Goal: Task Accomplishment & Management: Manage account settings

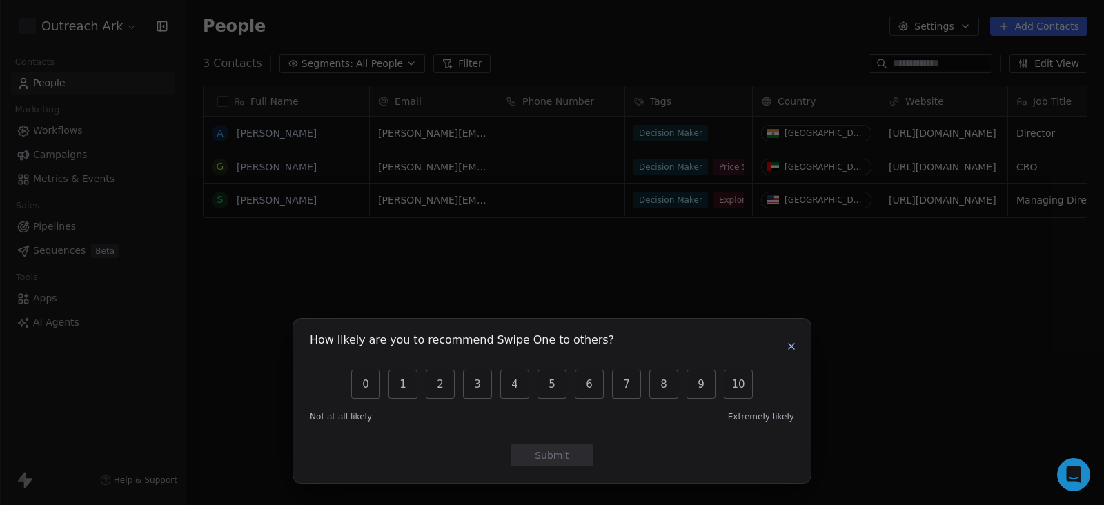
scroll to position [431, 904]
click at [792, 351] on icon "button" at bounding box center [791, 346] width 11 height 11
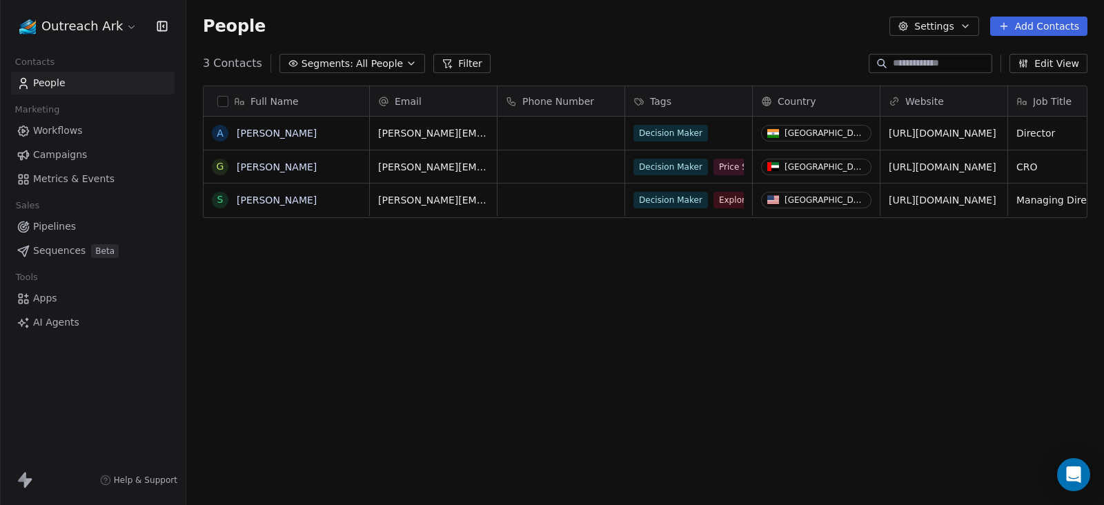
click at [75, 130] on span "Workflows" at bounding box center [58, 131] width 50 height 14
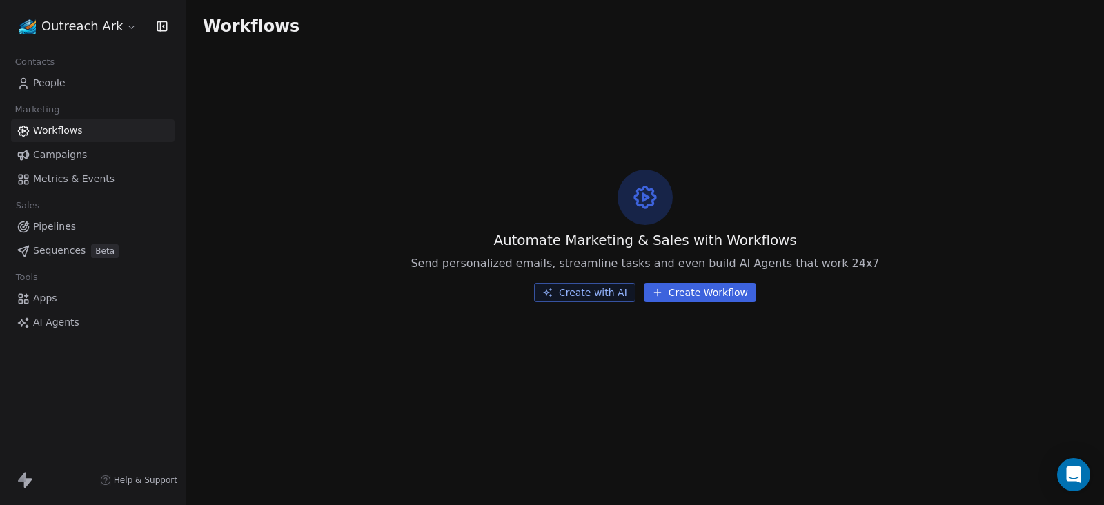
click at [45, 226] on span "Pipelines" at bounding box center [54, 226] width 43 height 14
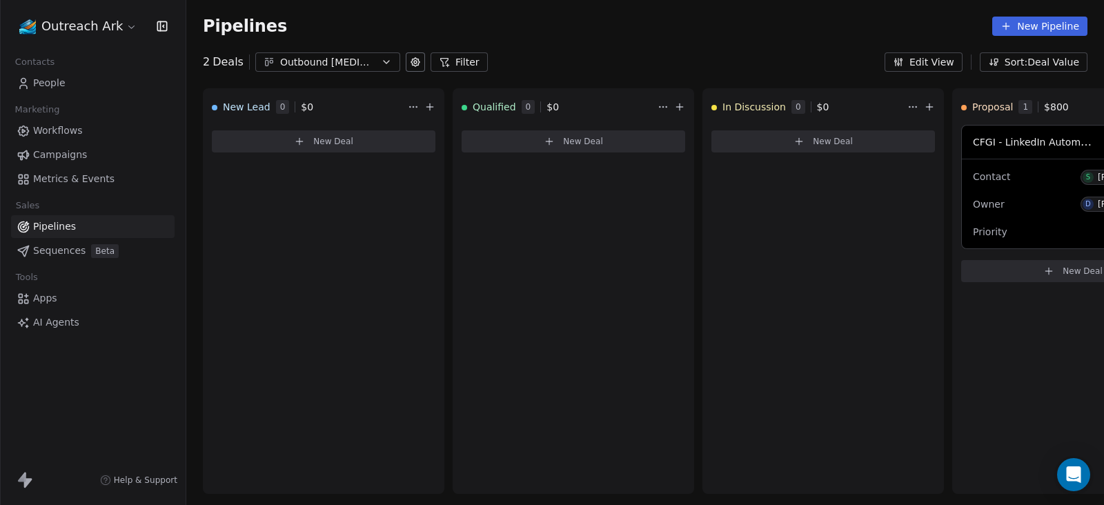
click at [39, 300] on span "Apps" at bounding box center [45, 298] width 24 height 14
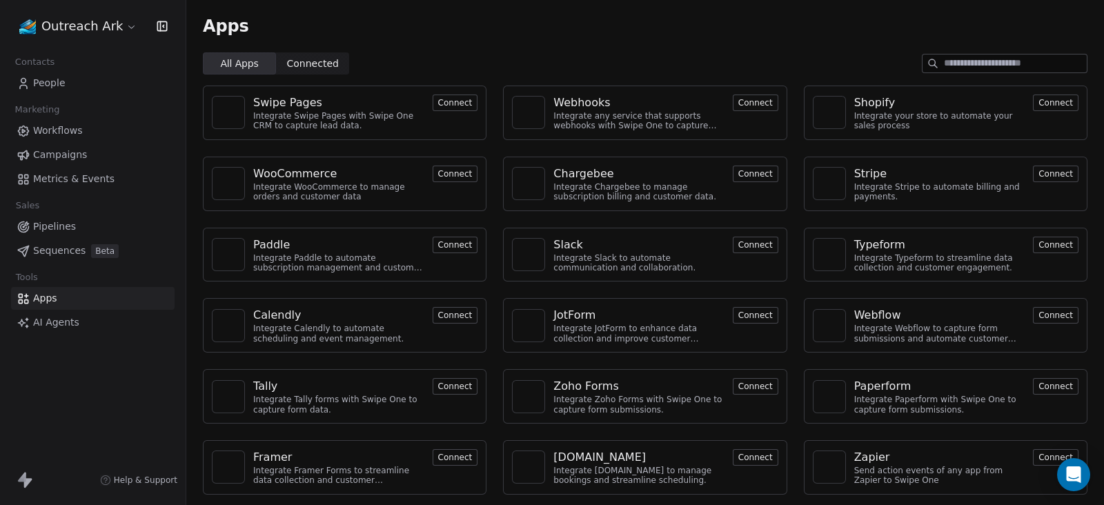
click at [64, 317] on span "AI Agents" at bounding box center [56, 322] width 46 height 14
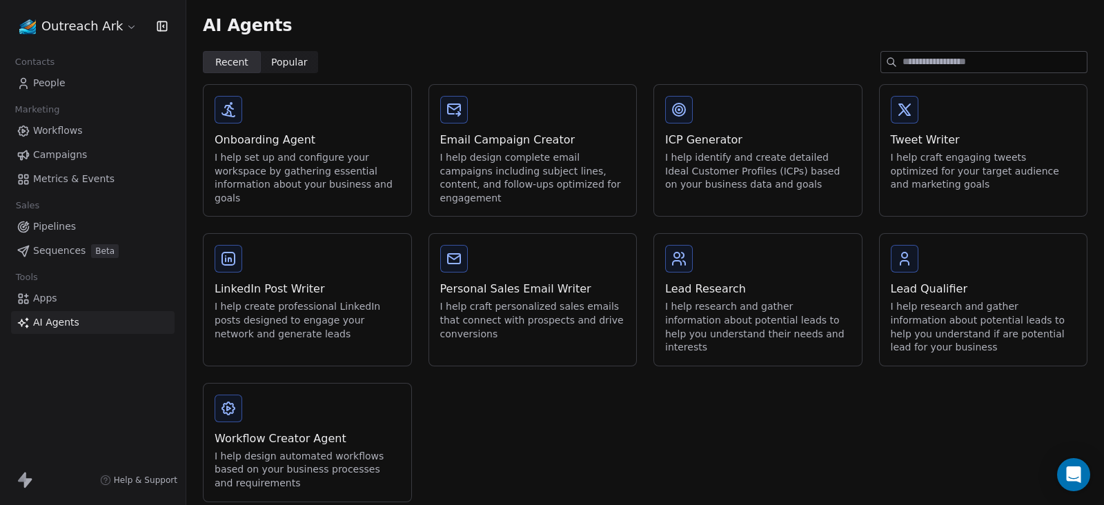
click at [75, 293] on link "Apps" at bounding box center [93, 298] width 164 height 23
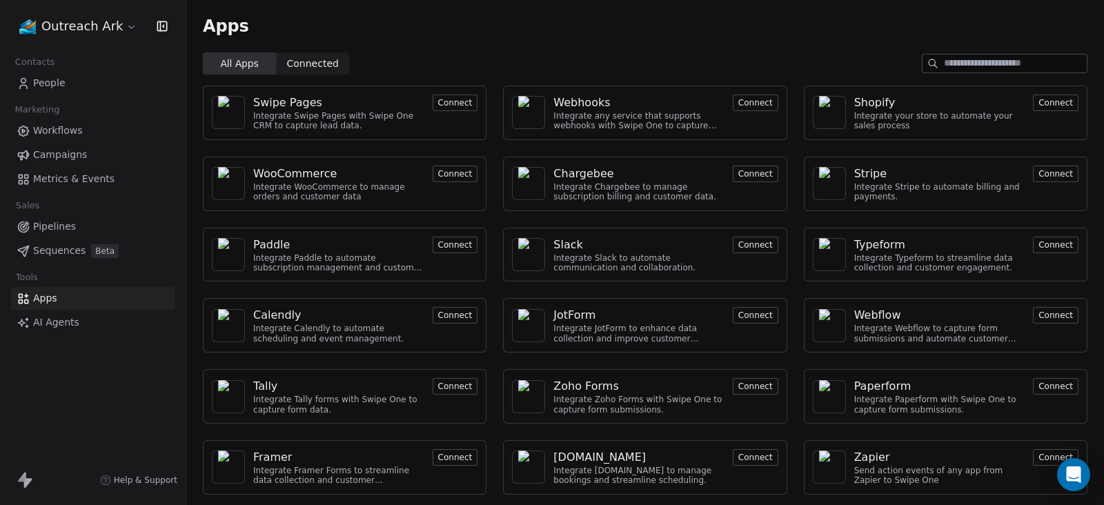
click at [745, 99] on button "Connect" at bounding box center [756, 103] width 46 height 17
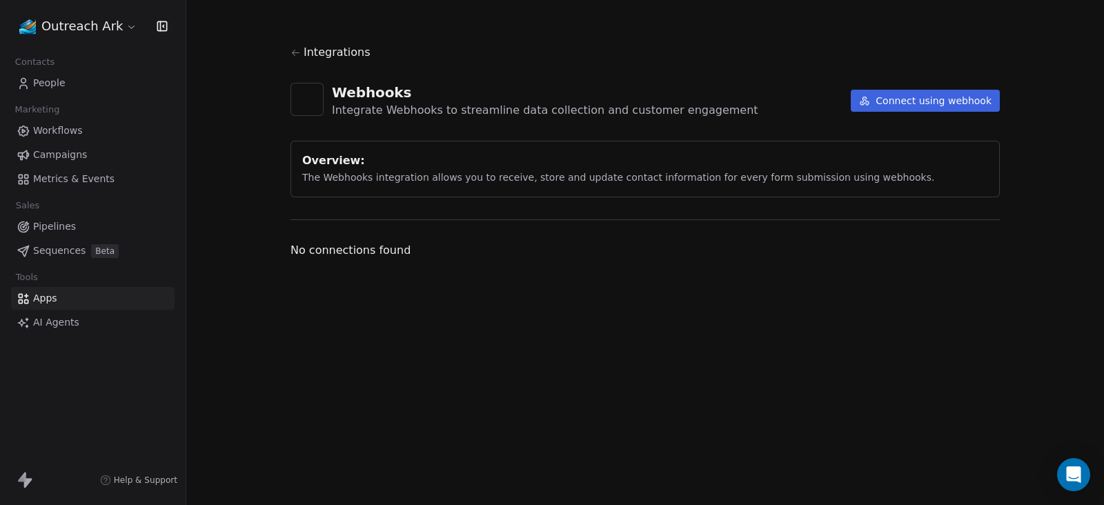
click at [913, 96] on button "Connect using webhook" at bounding box center [925, 101] width 149 height 22
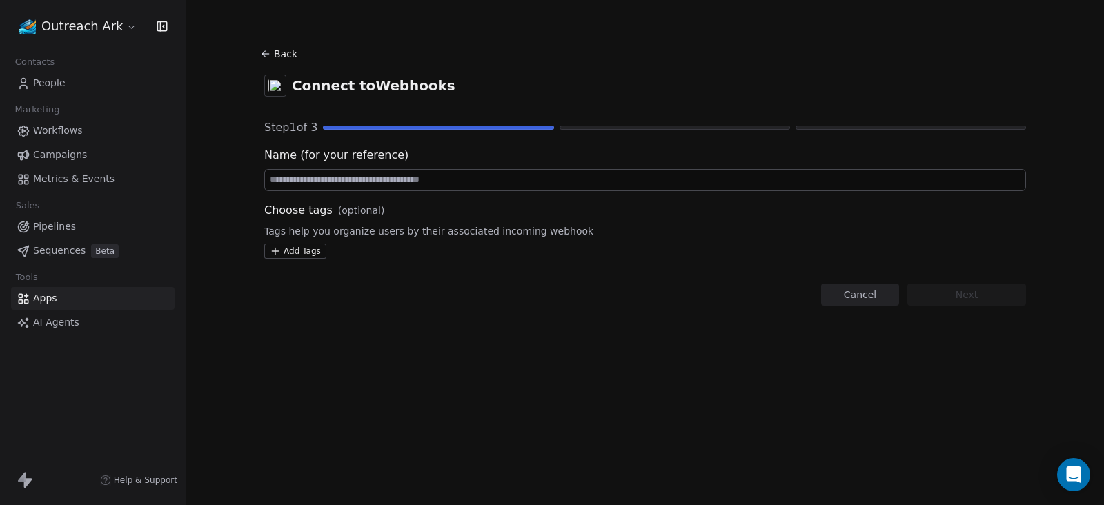
click at [410, 181] on input at bounding box center [645, 180] width 761 height 21
type input "**********"
click at [314, 255] on html "**********" at bounding box center [552, 252] width 1104 height 505
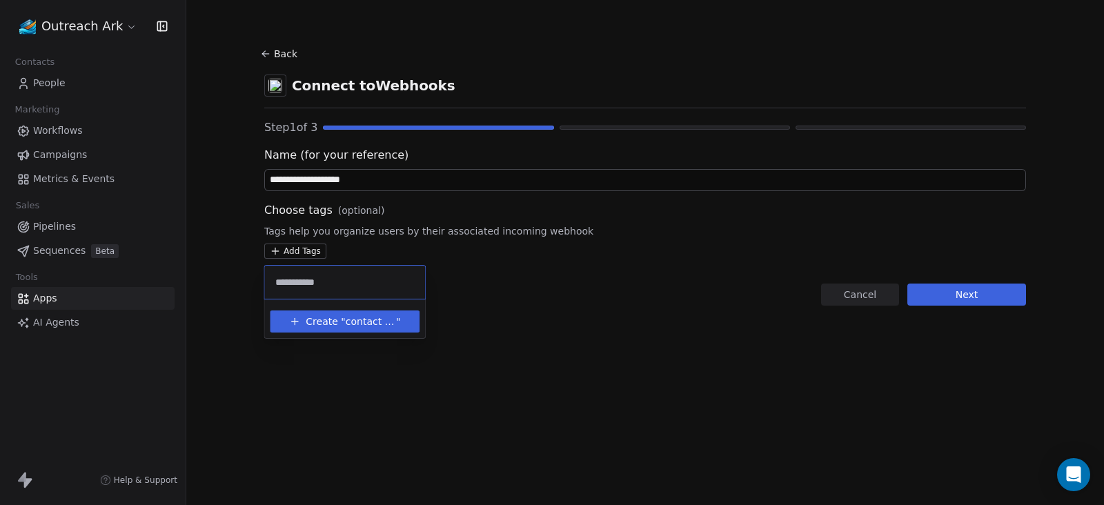
type input "**********"
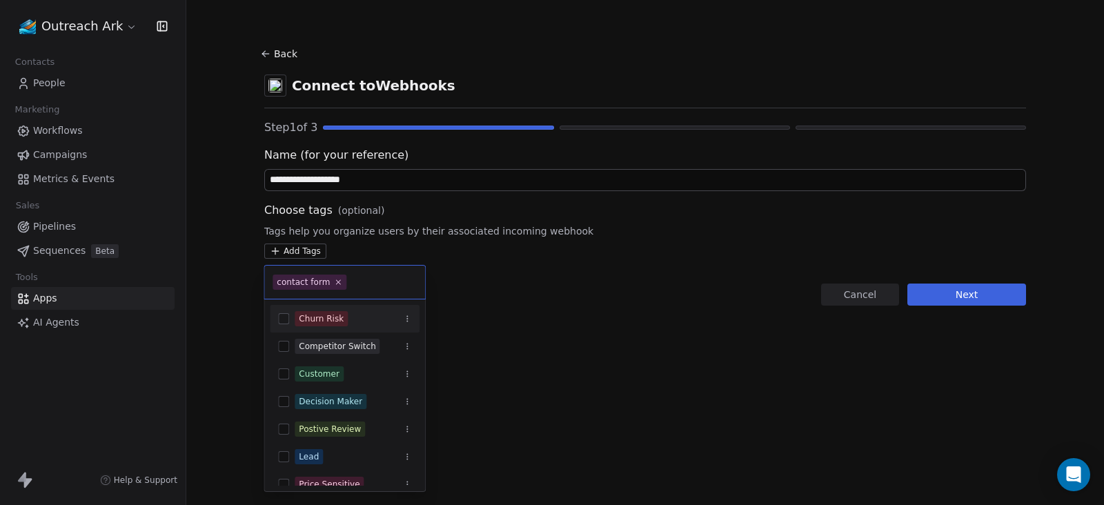
click at [966, 296] on html "**********" at bounding box center [552, 252] width 1104 height 505
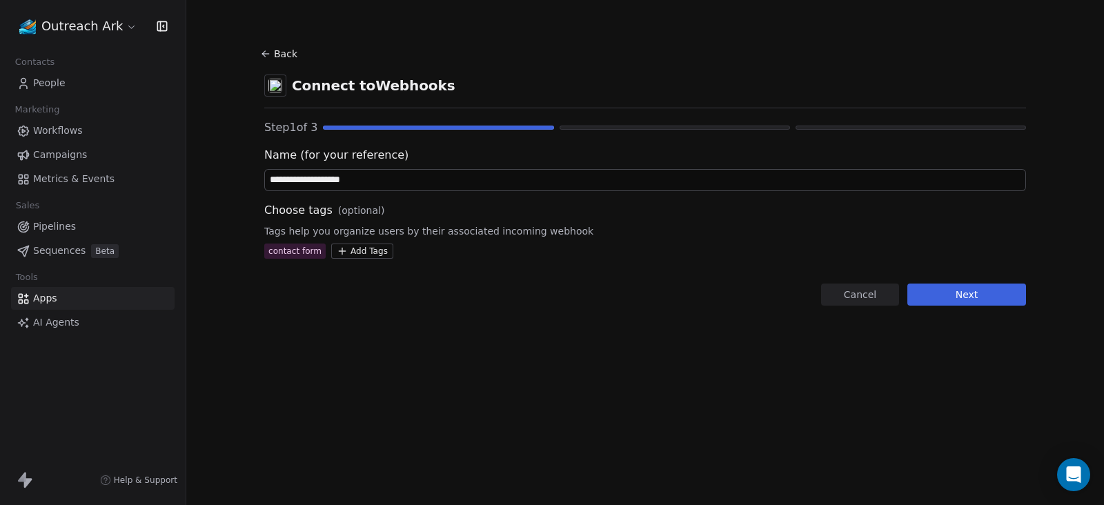
click at [966, 296] on button "Next" at bounding box center [967, 295] width 119 height 22
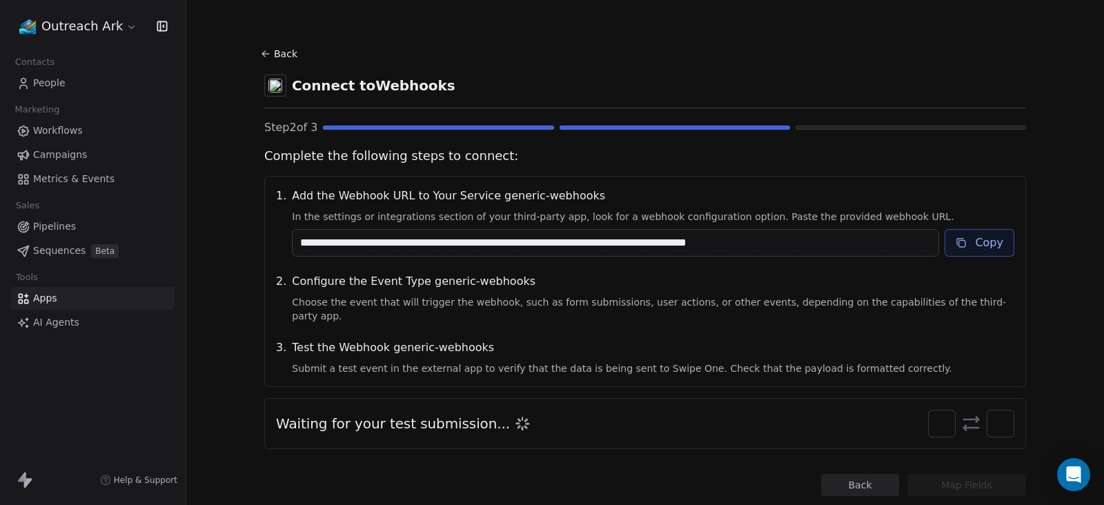
click at [349, 127] on div "Step 2 of 3" at bounding box center [645, 127] width 762 height 17
click at [853, 474] on button "Back" at bounding box center [860, 485] width 78 height 22
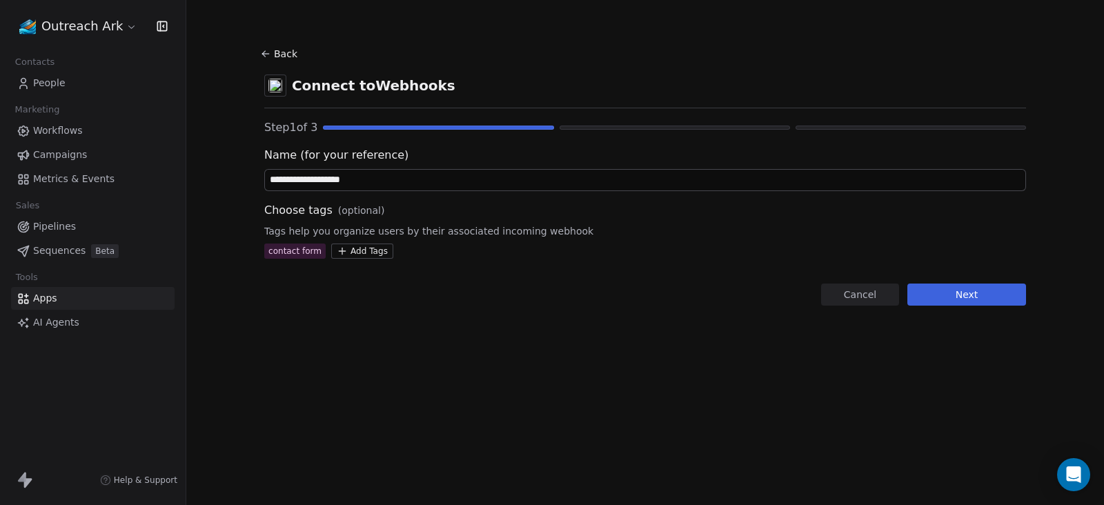
click at [395, 178] on input "**********" at bounding box center [645, 180] width 761 height 21
type input "**********"
click at [358, 259] on div "**********" at bounding box center [645, 175] width 762 height 262
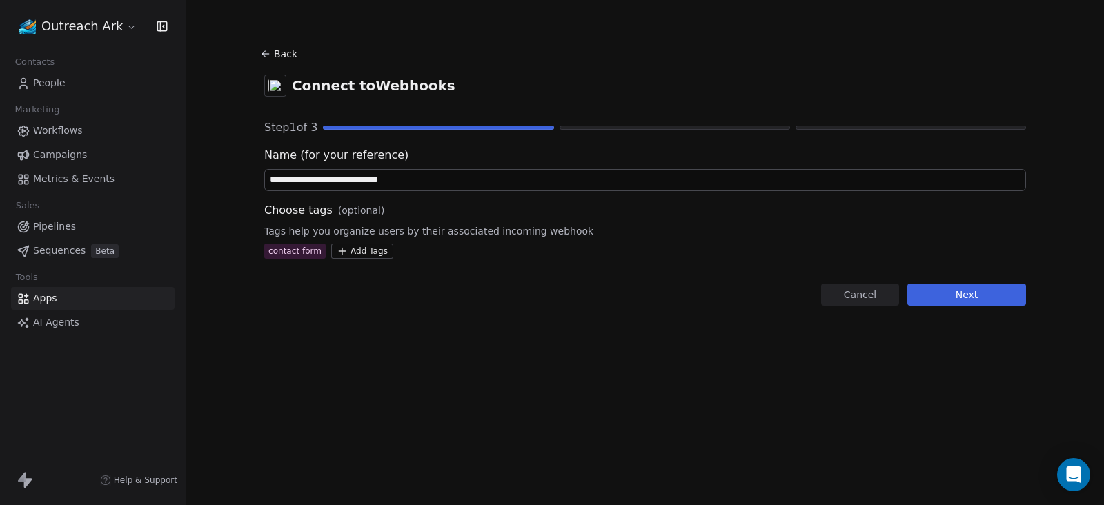
click at [361, 255] on html "**********" at bounding box center [552, 252] width 1104 height 505
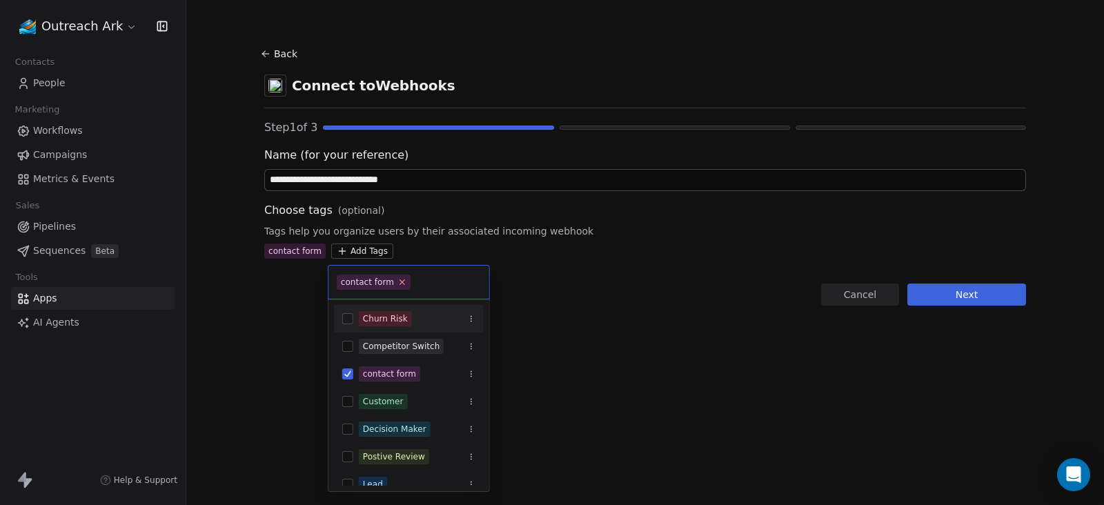
click at [401, 284] on icon at bounding box center [402, 282] width 5 height 5
click at [401, 284] on input "text" at bounding box center [409, 282] width 144 height 15
click at [396, 282] on input "text" at bounding box center [409, 282] width 144 height 15
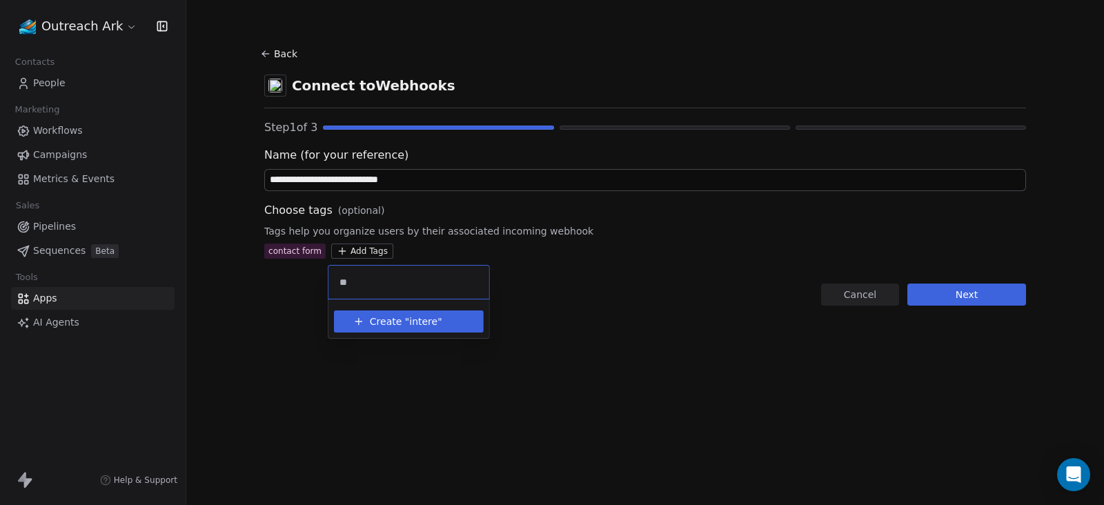
type input "*"
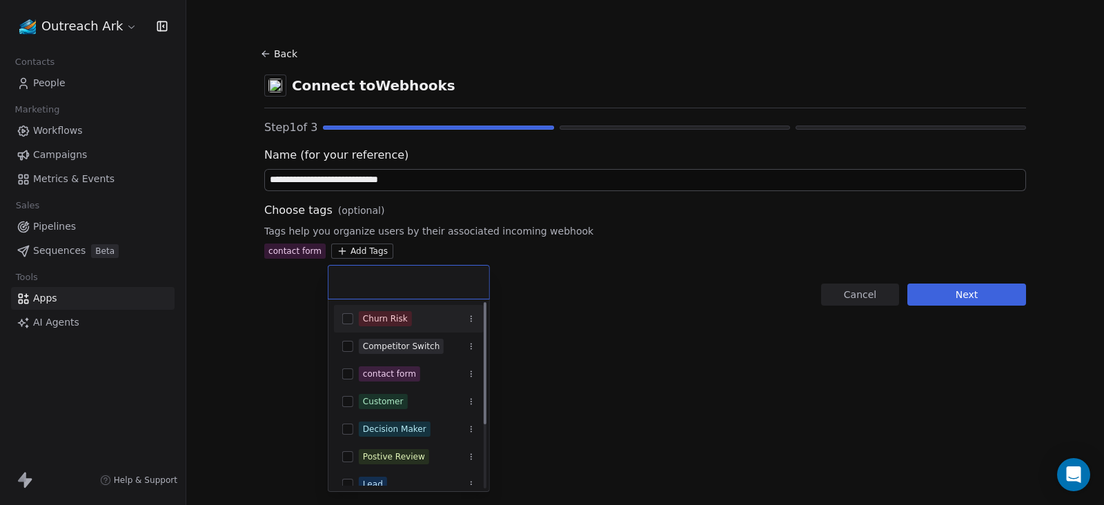
click at [388, 282] on input "text" at bounding box center [409, 282] width 144 height 15
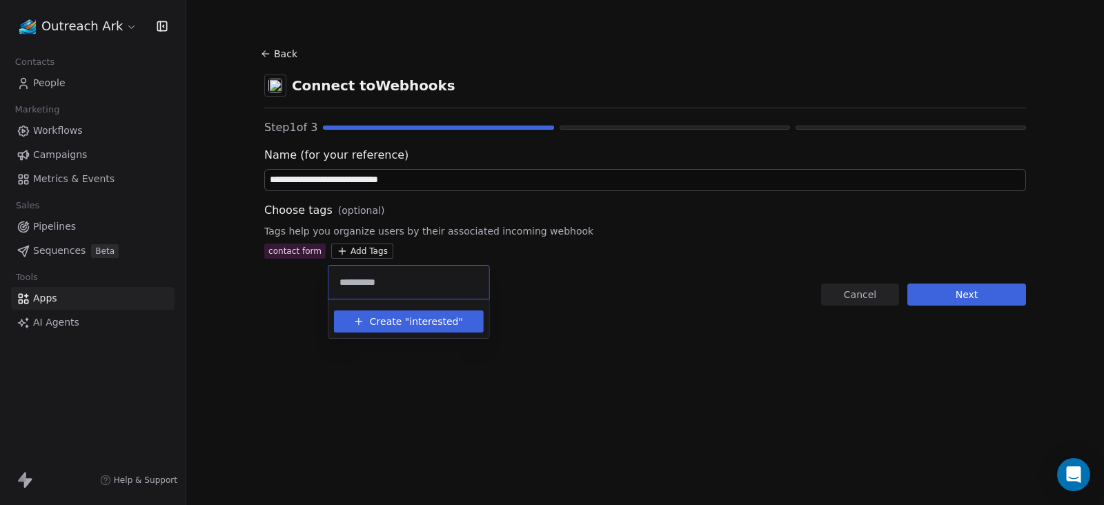
type input "**********"
click at [398, 331] on button "Create " interested "" at bounding box center [408, 322] width 133 height 22
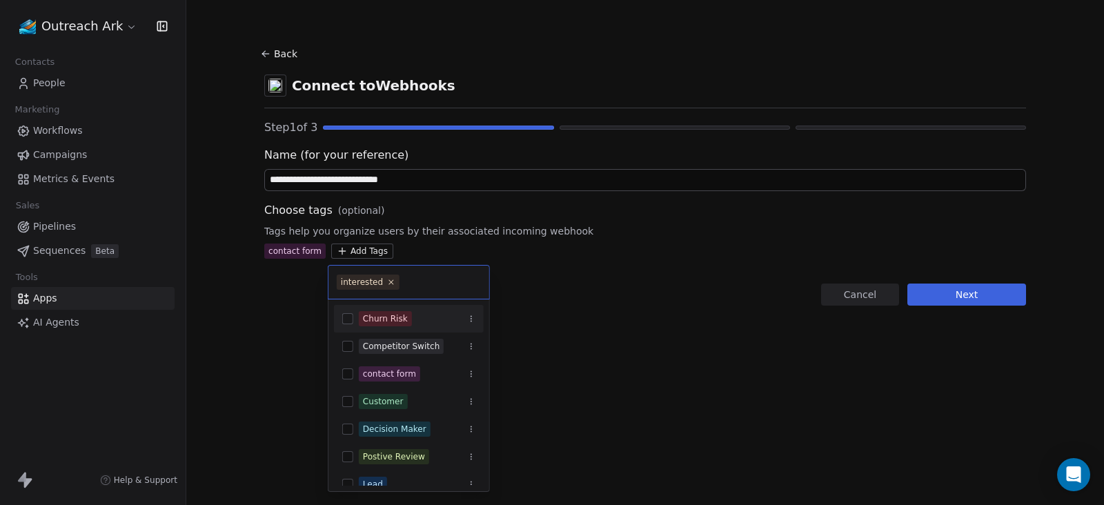
click at [981, 294] on html "**********" at bounding box center [552, 252] width 1104 height 505
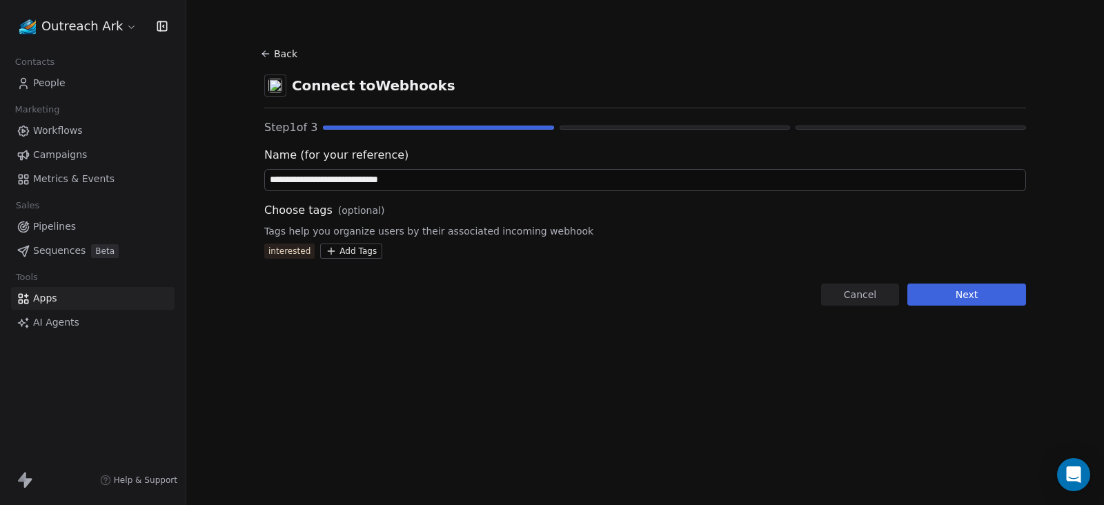
click at [968, 293] on button "Next" at bounding box center [967, 295] width 119 height 22
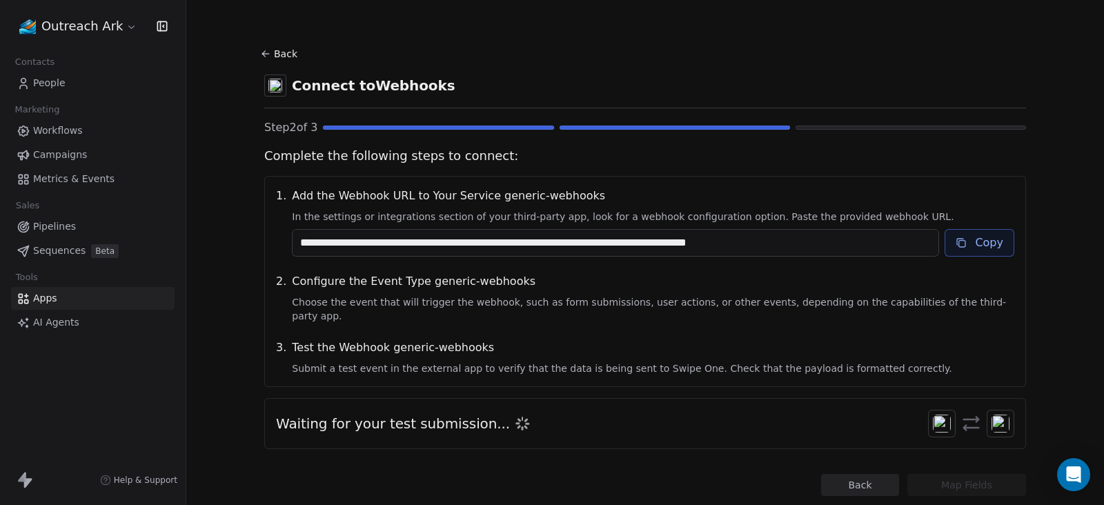
click at [966, 248] on button "Copy" at bounding box center [980, 243] width 70 height 28
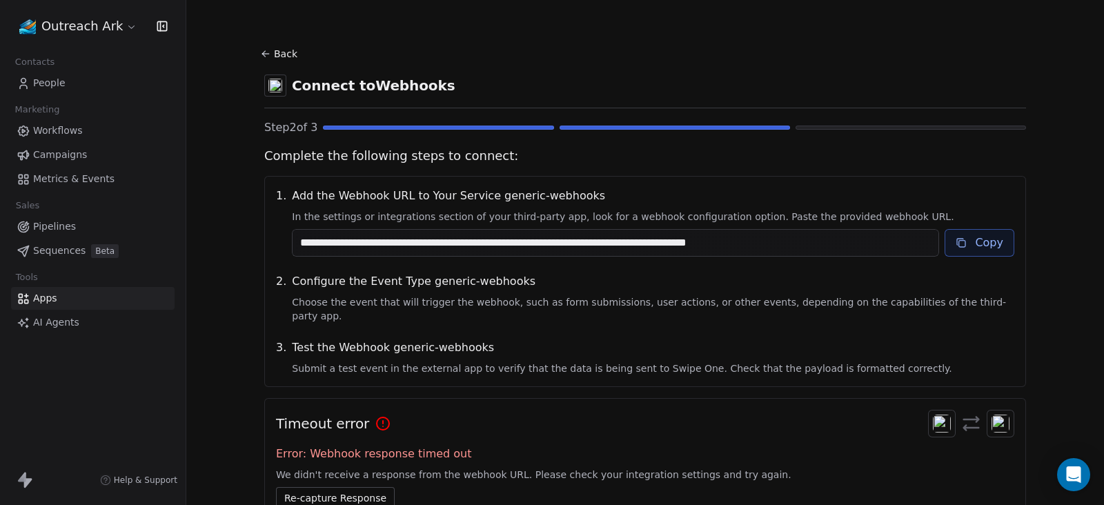
click at [963, 241] on button "Copy" at bounding box center [980, 243] width 70 height 28
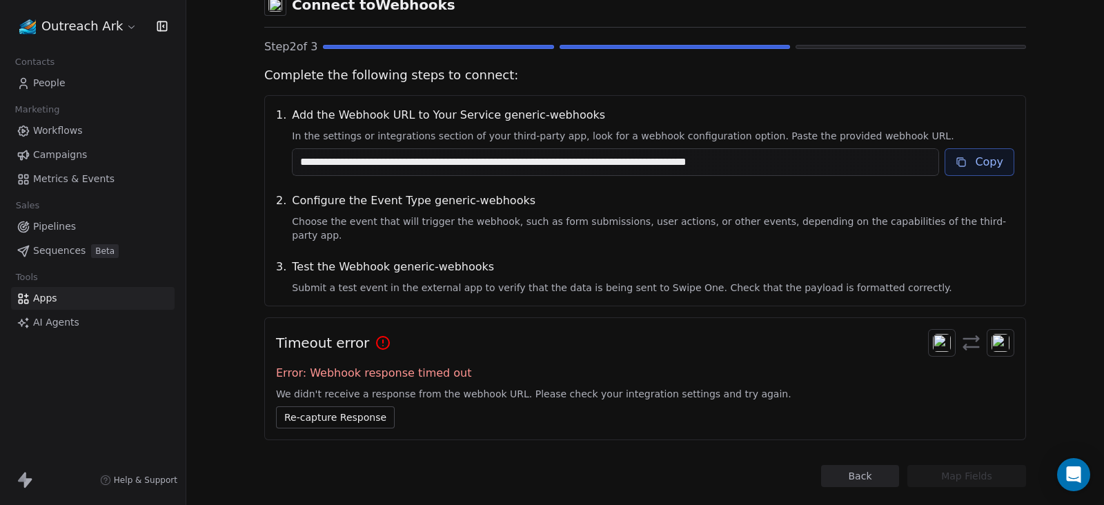
scroll to position [92, 0]
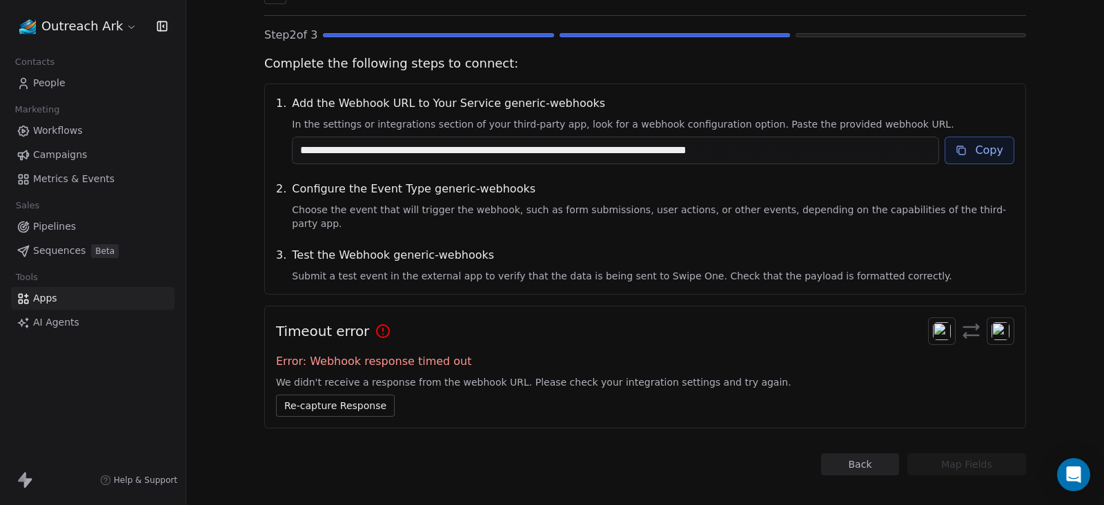
click at [860, 453] on button "Back" at bounding box center [860, 464] width 78 height 22
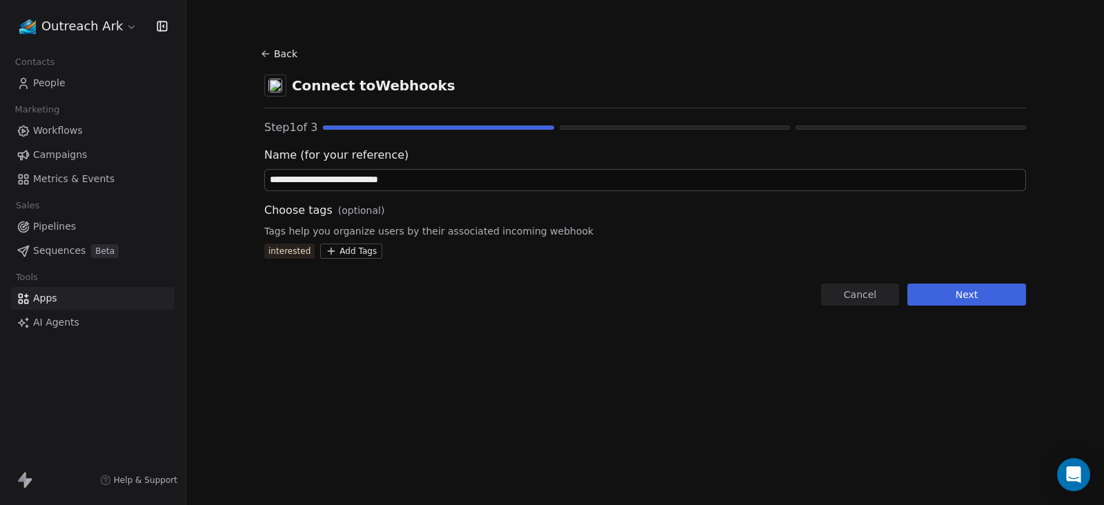
click at [344, 250] on html "**********" at bounding box center [552, 252] width 1104 height 505
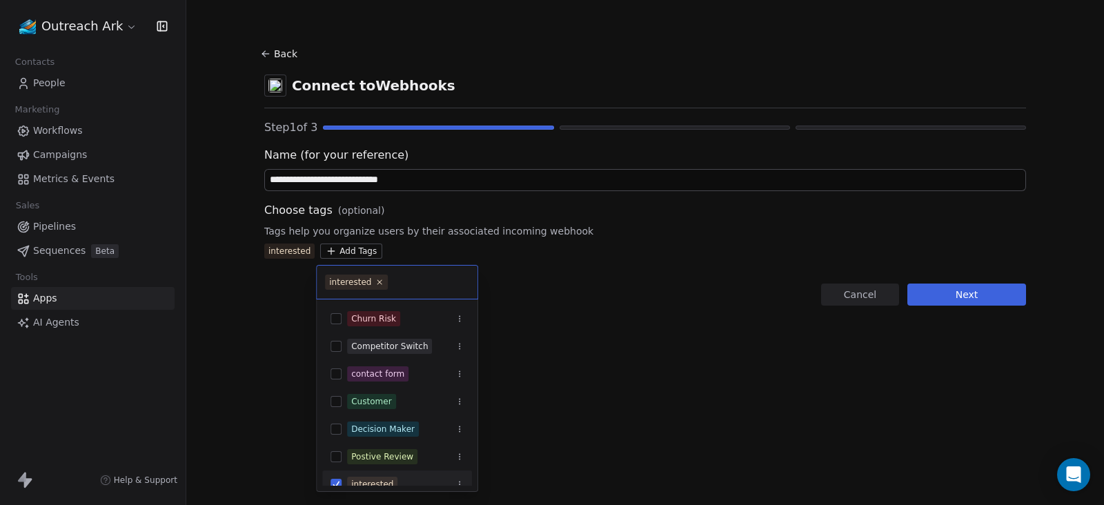
click at [589, 258] on html "**********" at bounding box center [552, 252] width 1104 height 505
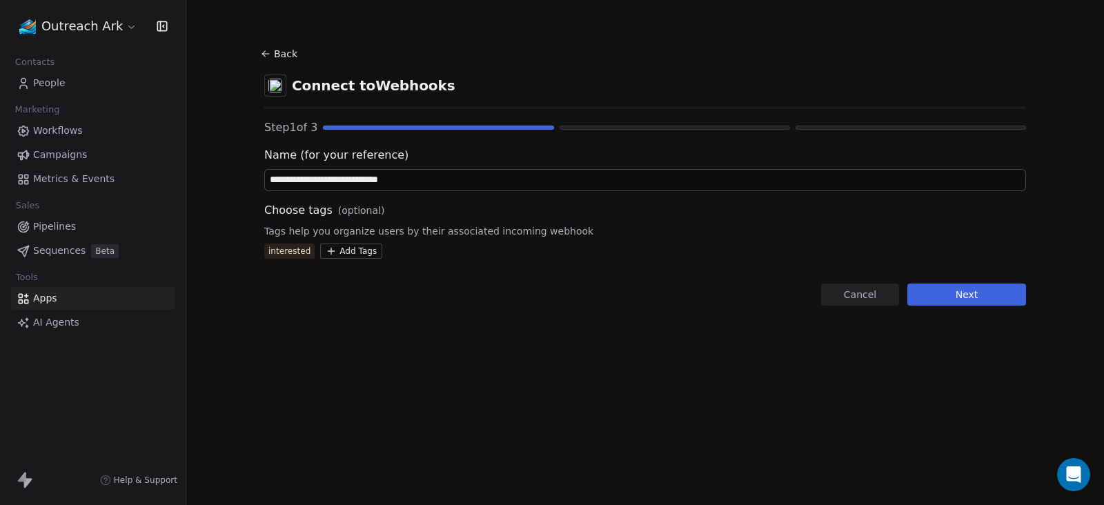
click at [954, 293] on button "Next" at bounding box center [967, 295] width 119 height 22
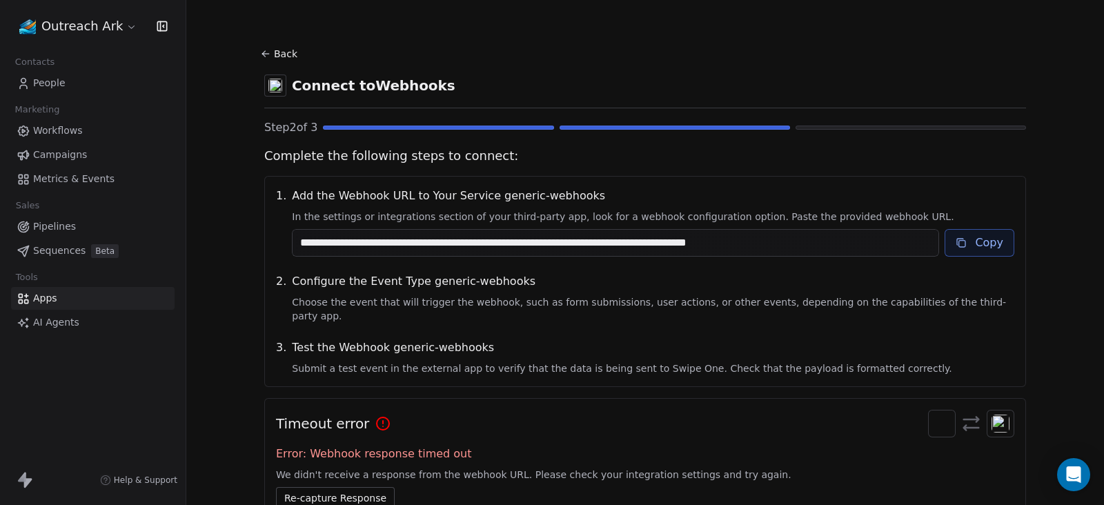
click at [963, 242] on button "Copy" at bounding box center [980, 243] width 70 height 28
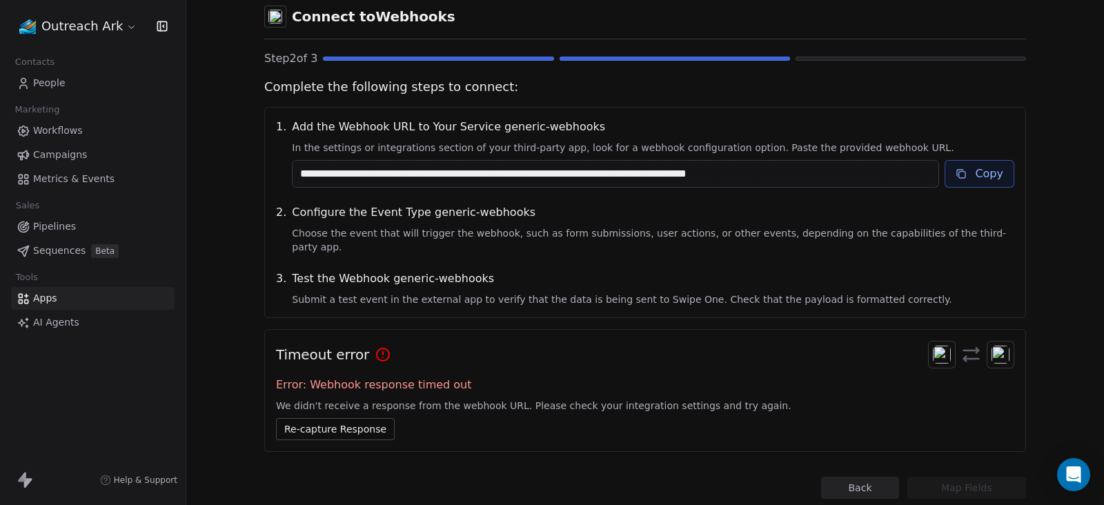
scroll to position [92, 0]
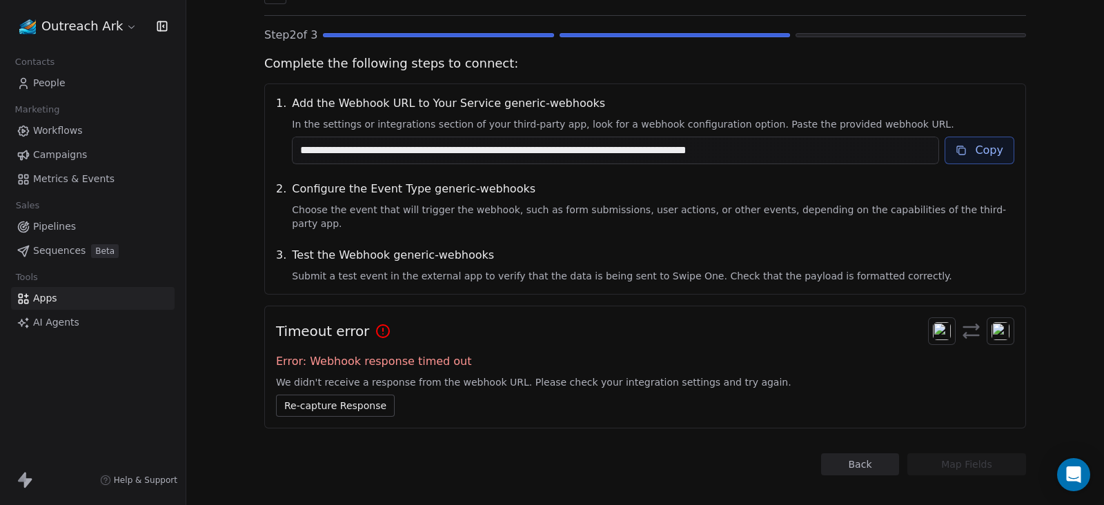
click at [322, 395] on button "Re-capture Response" at bounding box center [335, 406] width 119 height 22
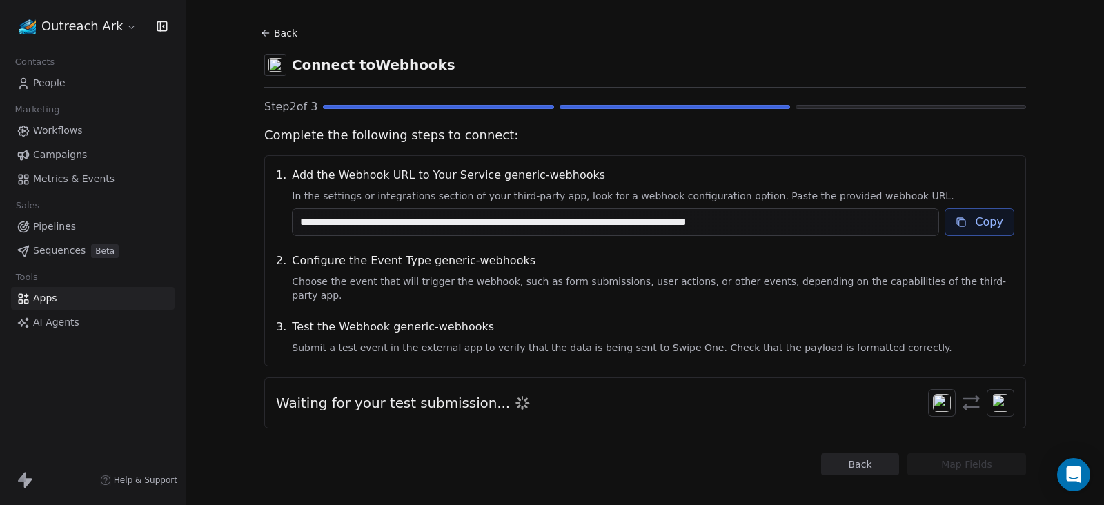
click at [536, 431] on div "**********" at bounding box center [645, 249] width 762 height 452
click at [473, 325] on div "Test the Webhook generic-webhooks Submit a test event in the external app to ve…" at bounding box center [653, 337] width 723 height 36
click at [933, 394] on img at bounding box center [942, 403] width 18 height 18
click at [856, 453] on button "Back" at bounding box center [860, 464] width 78 height 22
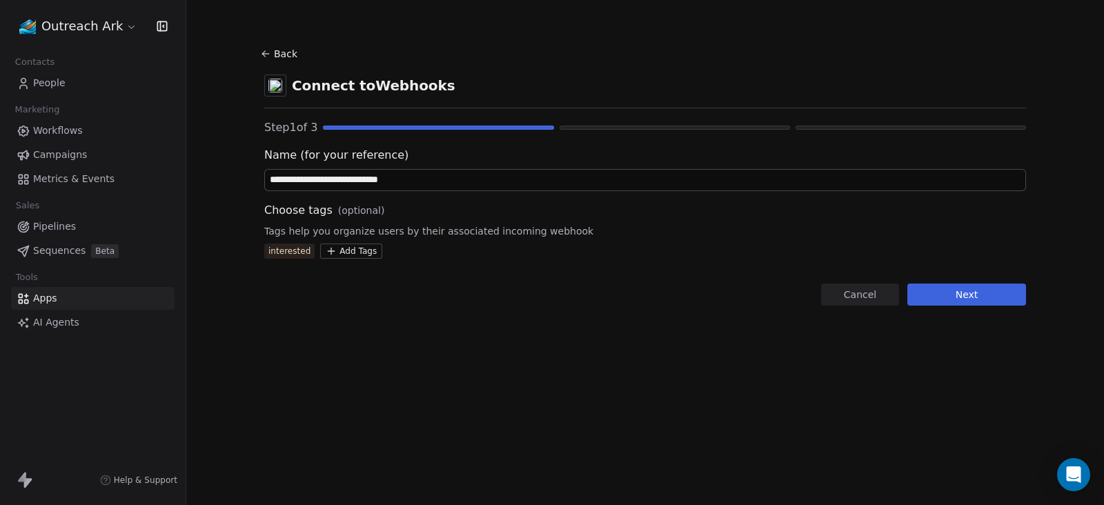
click at [955, 293] on button "Next" at bounding box center [967, 295] width 119 height 22
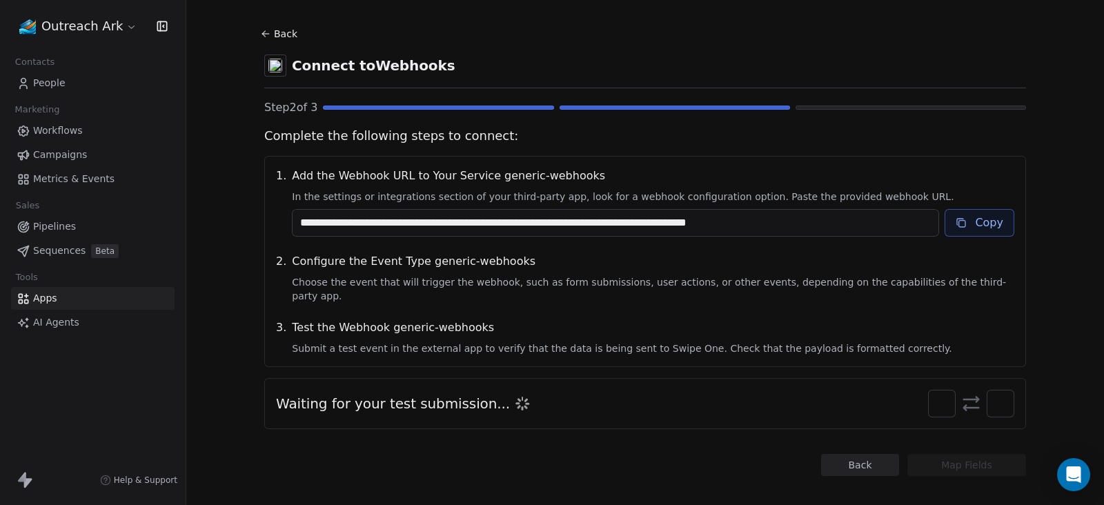
scroll to position [21, 0]
click at [729, 429] on div "**********" at bounding box center [645, 249] width 762 height 452
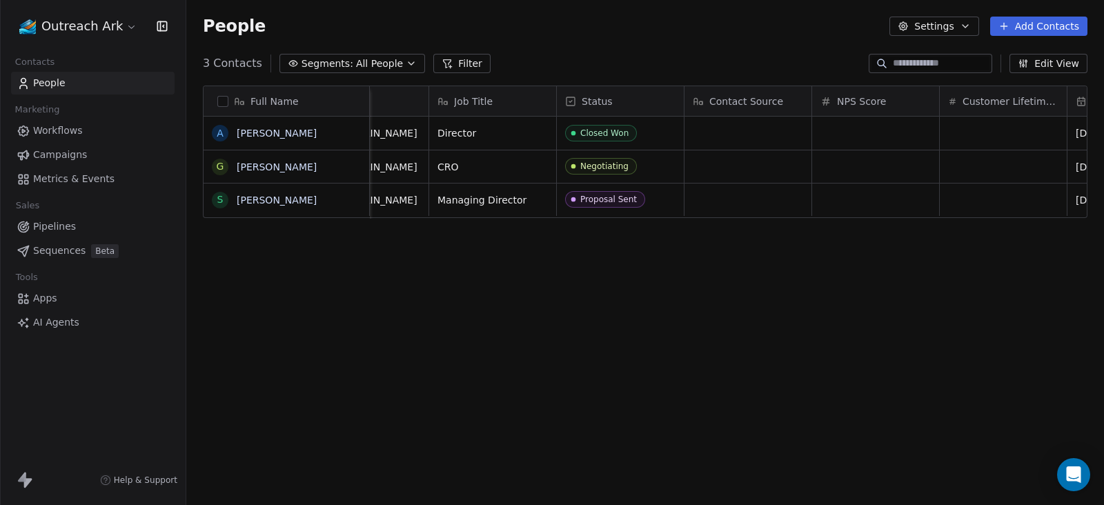
scroll to position [0, 581]
click at [658, 218] on div "Decision Maker India https://39k.group/ Director Closed Won Apr 02, 2025 06:07 …" at bounding box center [699, 307] width 1821 height 381
click at [642, 208] on div "Proposal Sent" at bounding box center [618, 200] width 127 height 32
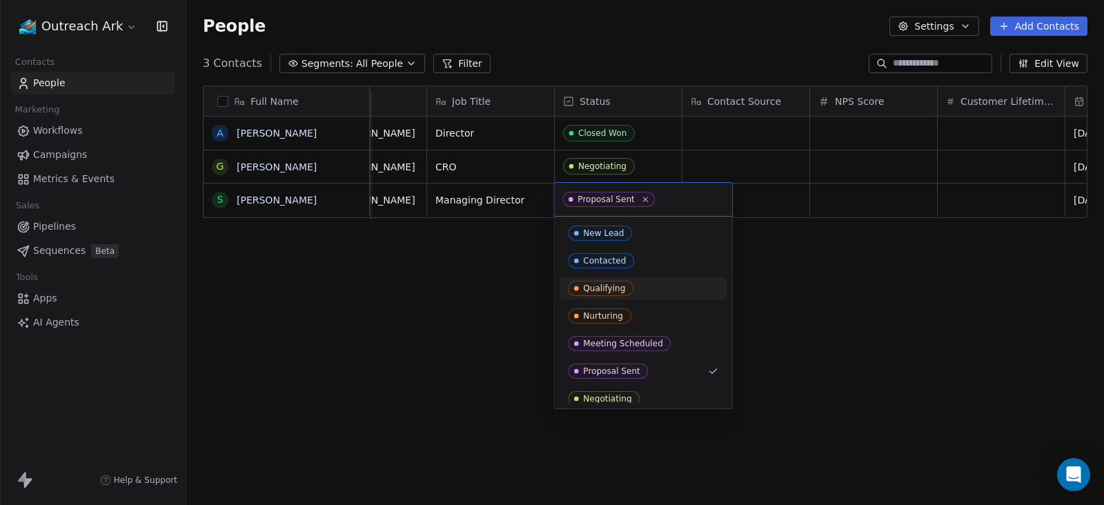
click at [783, 341] on html "Outreach Ark Contacts People Marketing Workflows Campaigns Metrics & Events Sal…" at bounding box center [552, 252] width 1104 height 505
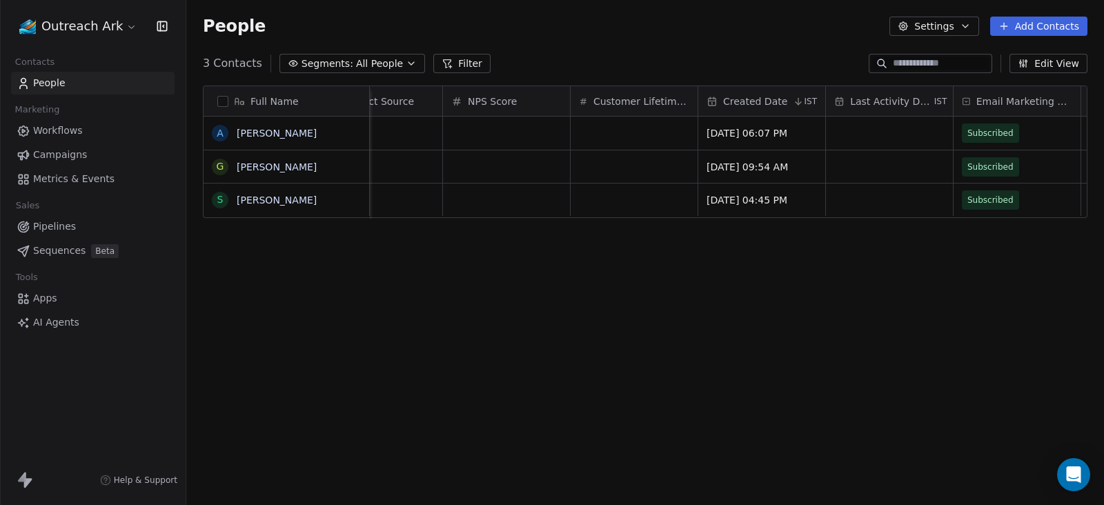
scroll to position [0, 1117]
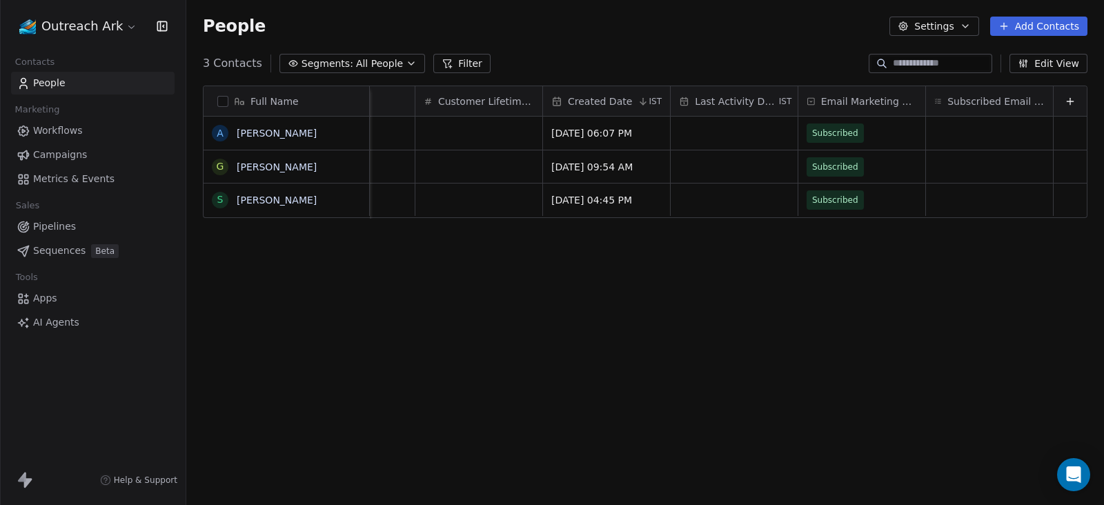
click at [384, 63] on span "All People" at bounding box center [379, 64] width 47 height 14
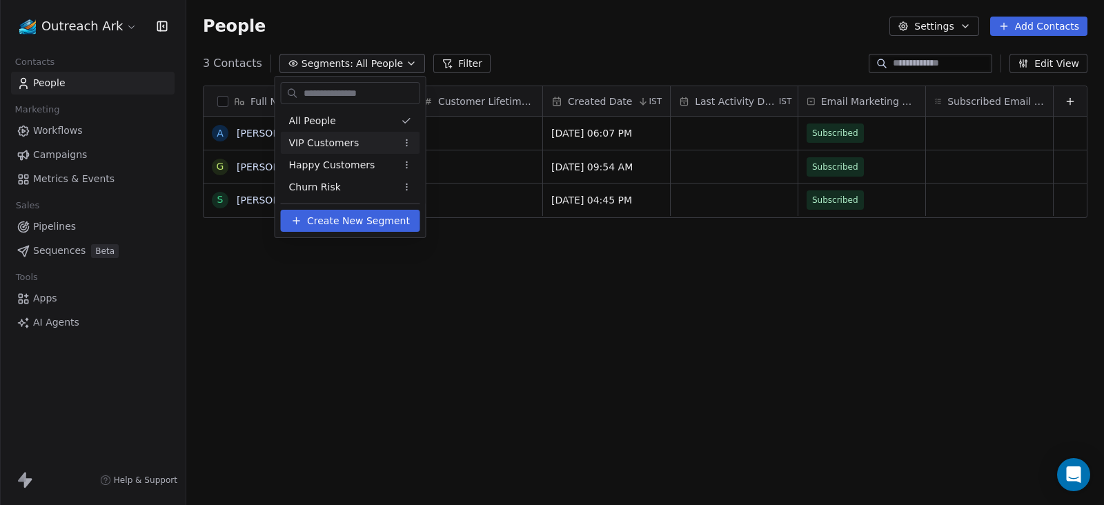
click at [553, 278] on html "Outreach Ark Contacts People Marketing Workflows Campaigns Metrics & Events Sal…" at bounding box center [552, 252] width 1104 height 505
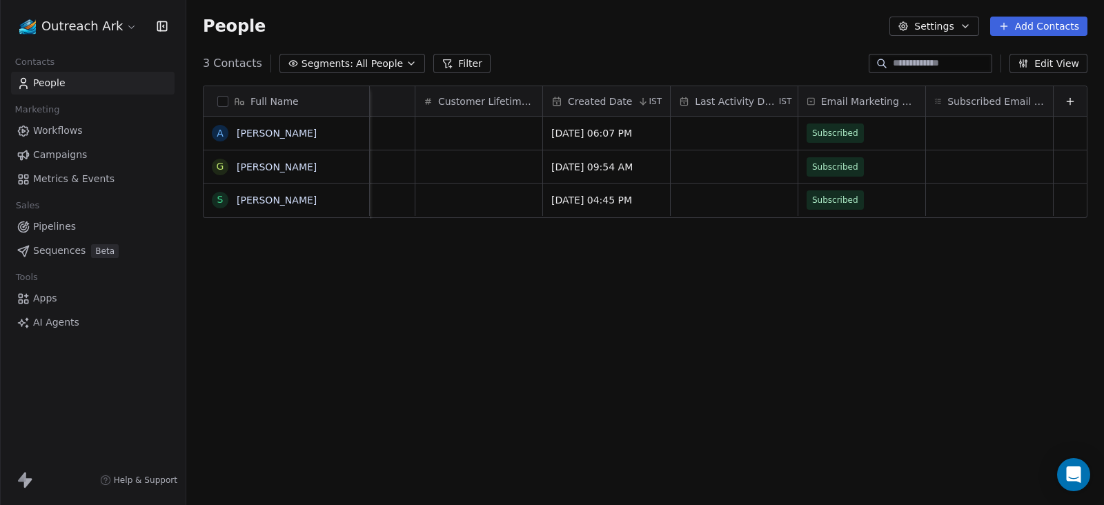
click at [454, 59] on button "Filter" at bounding box center [461, 63] width 57 height 19
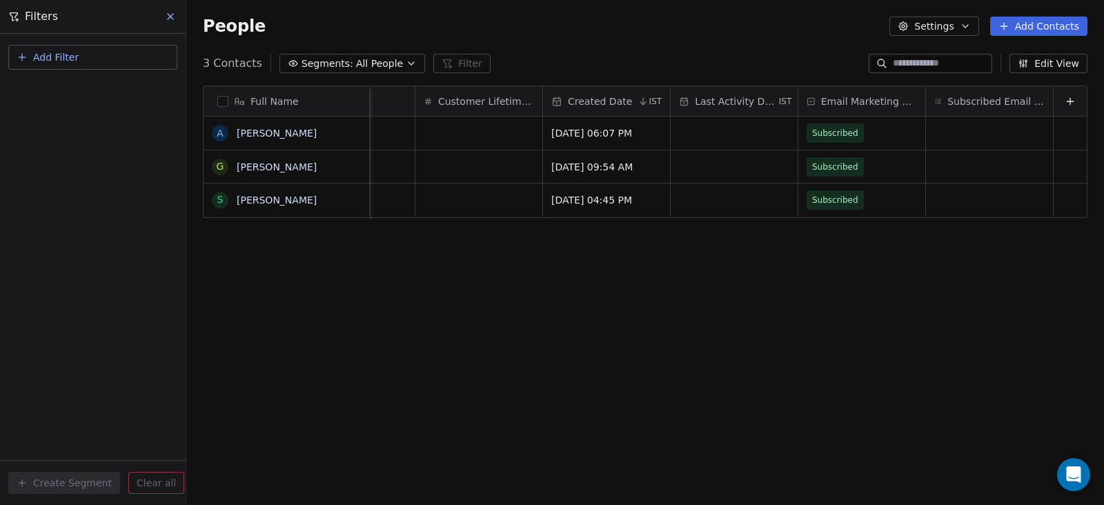
click at [538, 6] on div "People Settings Add Contacts" at bounding box center [645, 26] width 918 height 52
click at [772, 22] on div "People Settings Add Contacts" at bounding box center [645, 26] width 885 height 19
click at [725, 70] on div "3 Contacts Segments: All People Filter Edit View" at bounding box center [645, 63] width 918 height 22
click at [1065, 101] on icon at bounding box center [1070, 101] width 11 height 11
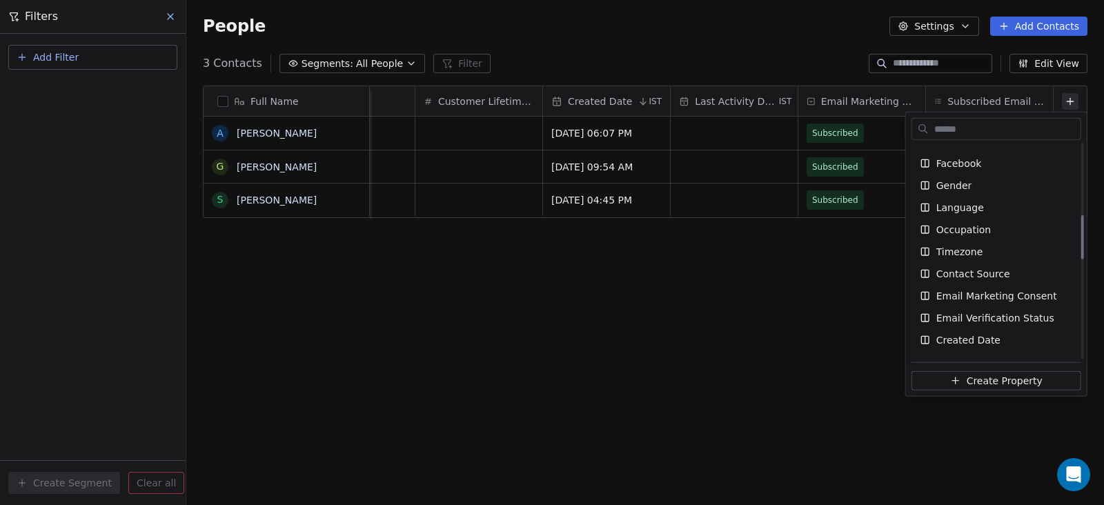
scroll to position [431, 0]
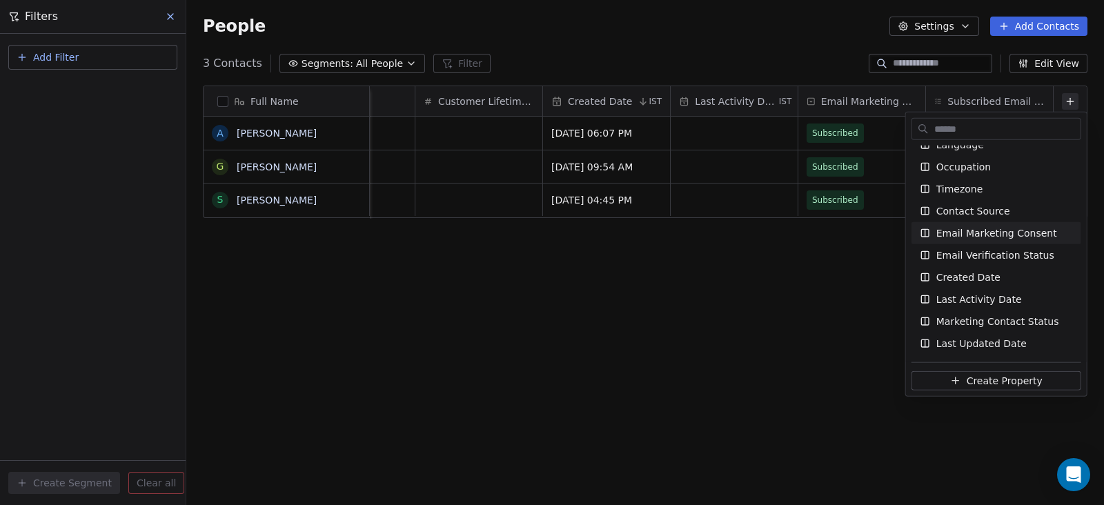
click at [566, 373] on html "Outreach Ark Contacts People Marketing Workflows Campaigns Metrics & Events Sal…" at bounding box center [552, 252] width 1104 height 505
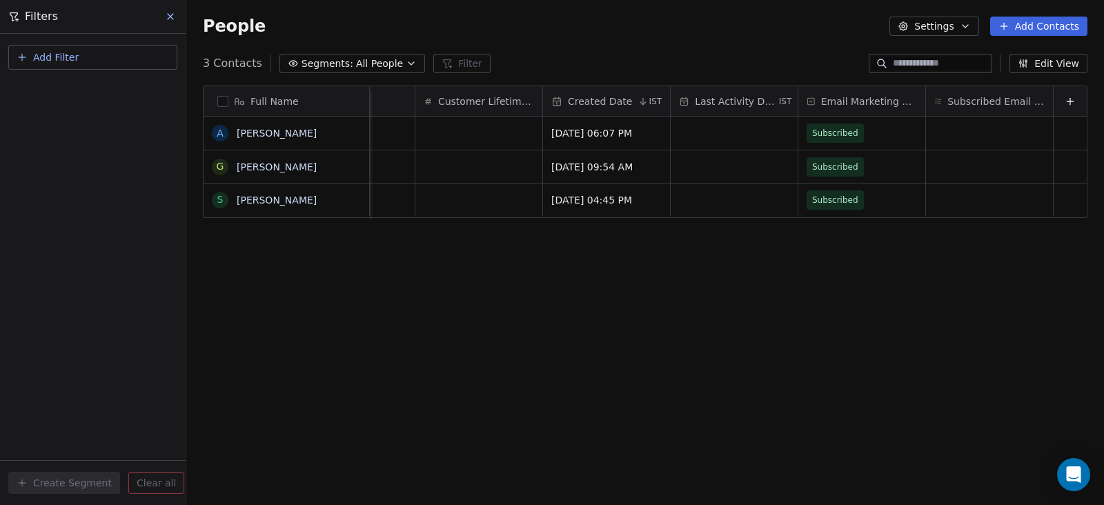
scroll to position [0, 1117]
drag, startPoint x: 1028, startPoint y: 293, endPoint x: 1028, endPoint y: 188, distance: 105.6
click at [1028, 293] on div "Full Name A Abhinav Venkat G George Abramishvili S Sunil Agarwal Job Title Stat…" at bounding box center [645, 297] width 918 height 444
click at [1070, 99] on icon at bounding box center [1070, 101] width 0 height 6
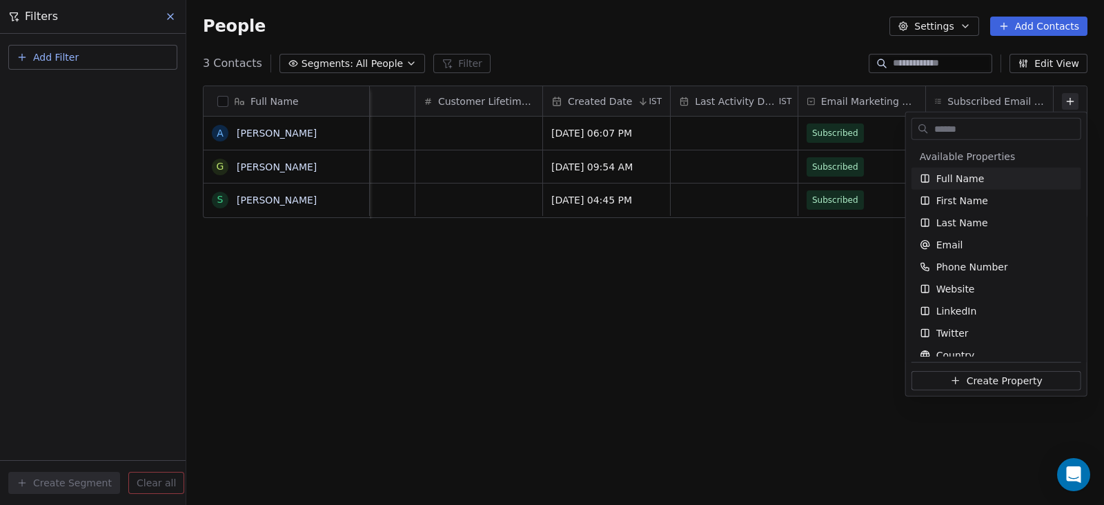
click at [990, 130] on input "text" at bounding box center [1006, 129] width 149 height 20
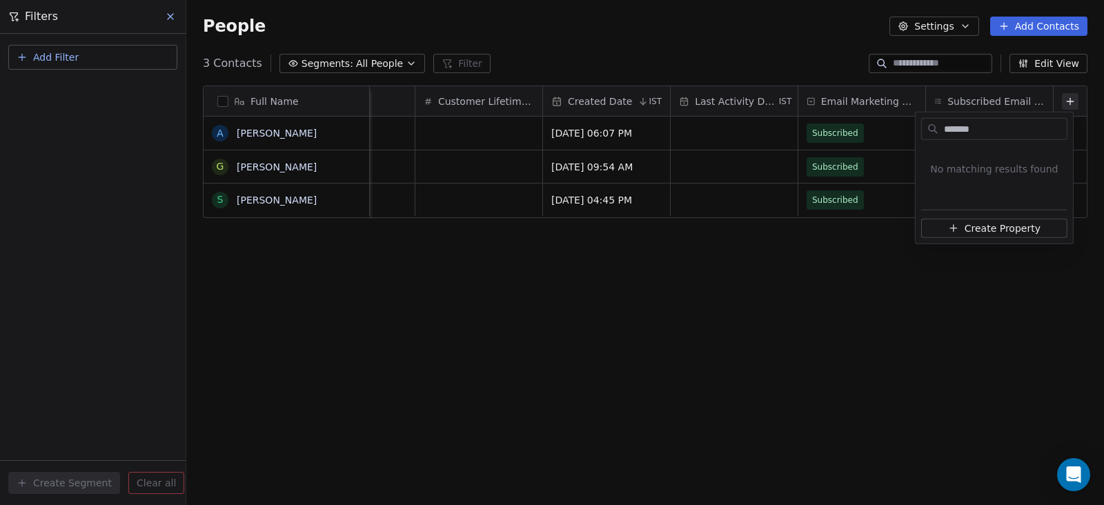
type input "********"
click at [989, 130] on input "********" at bounding box center [1004, 129] width 126 height 20
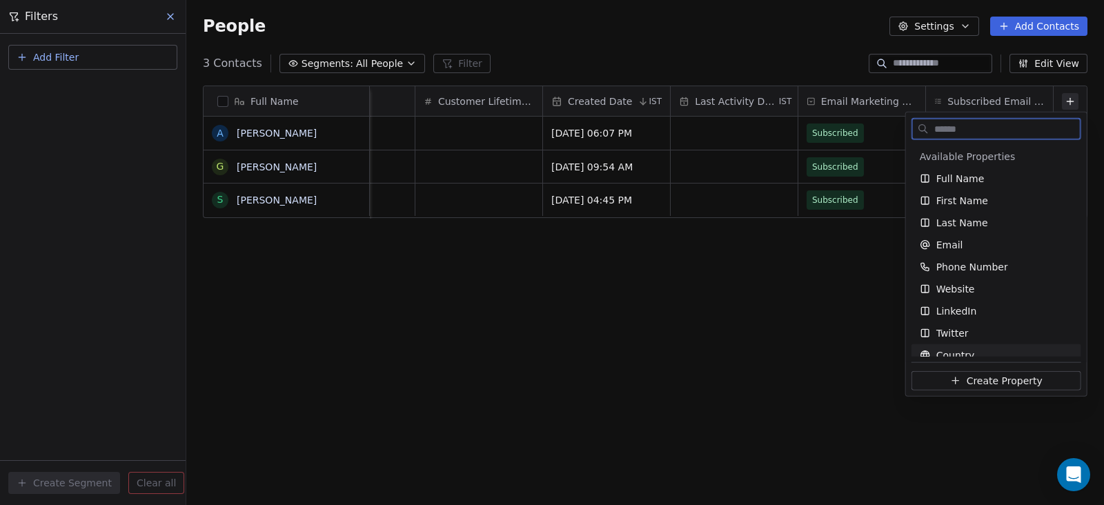
drag, startPoint x: 986, startPoint y: 381, endPoint x: 988, endPoint y: 357, distance: 23.6
click at [985, 381] on span "Create Property" at bounding box center [1005, 381] width 76 height 14
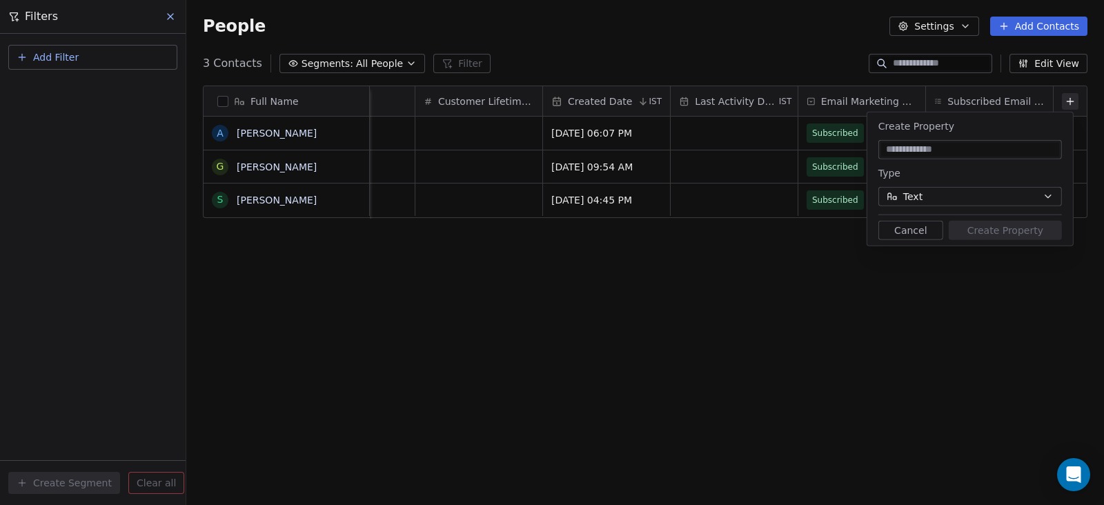
click at [957, 150] on input at bounding box center [970, 150] width 178 height 14
type input "********"
click at [1008, 200] on button "Text" at bounding box center [971, 196] width 184 height 19
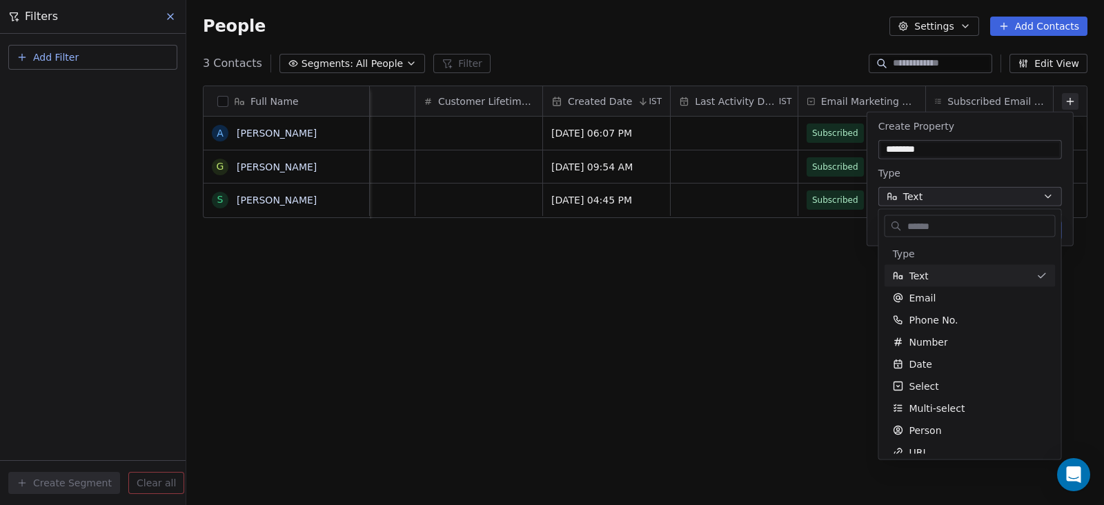
click at [1008, 200] on html "Outreach Ark Contacts People Marketing Workflows Campaigns Metrics & Events Sal…" at bounding box center [552, 252] width 1104 height 505
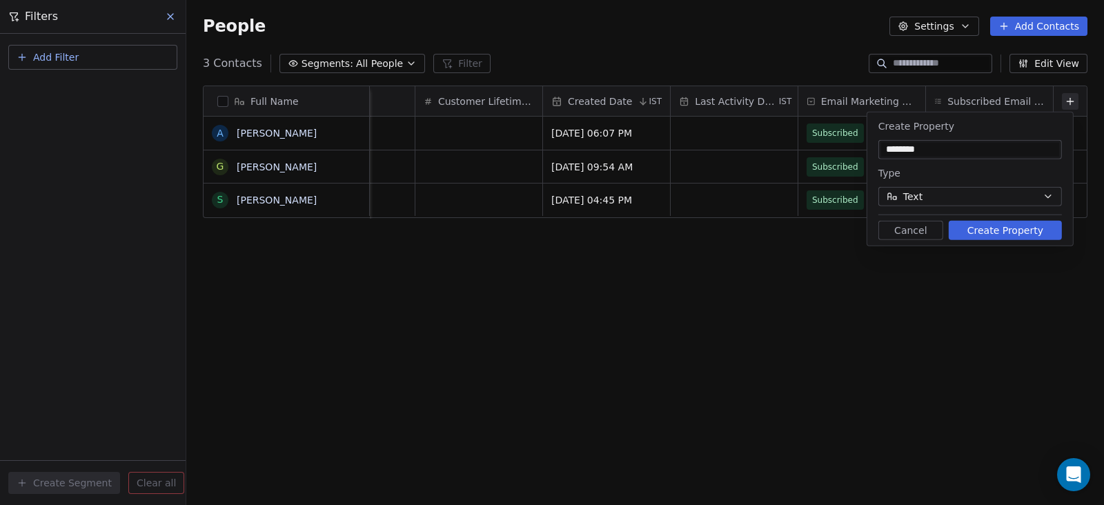
click at [1000, 230] on button "Create Property" at bounding box center [1005, 230] width 113 height 19
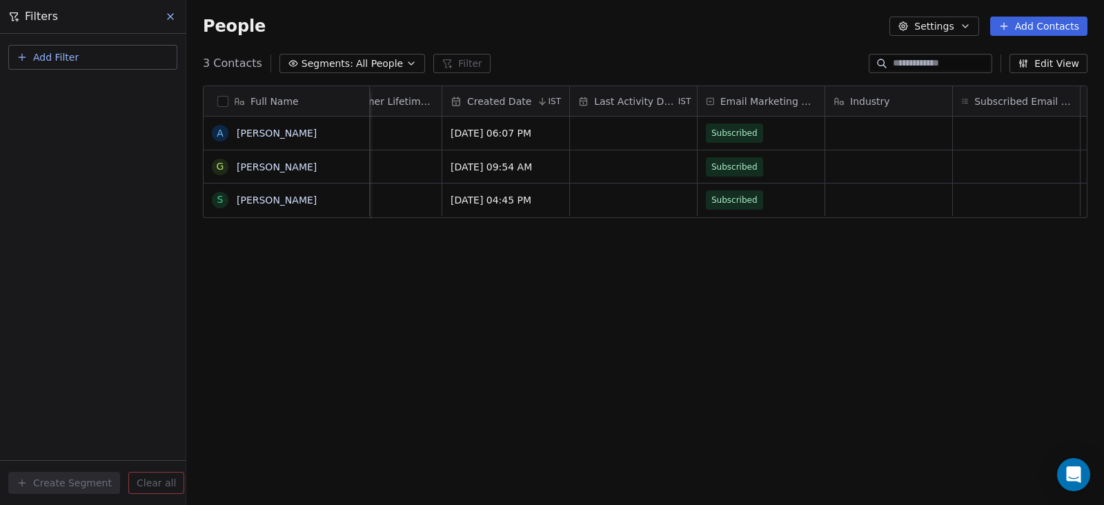
scroll to position [0, 1244]
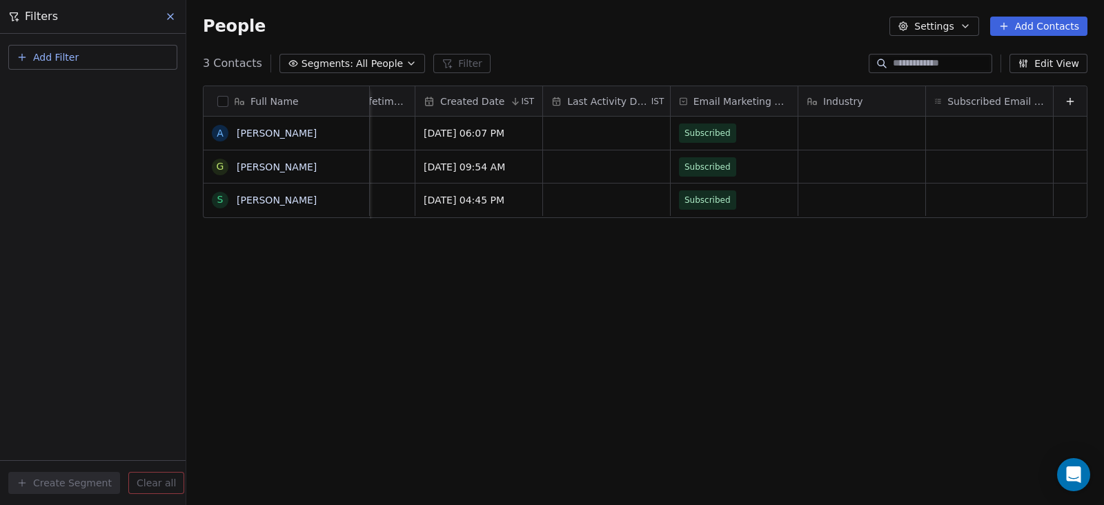
click at [1067, 101] on icon at bounding box center [1070, 101] width 6 height 0
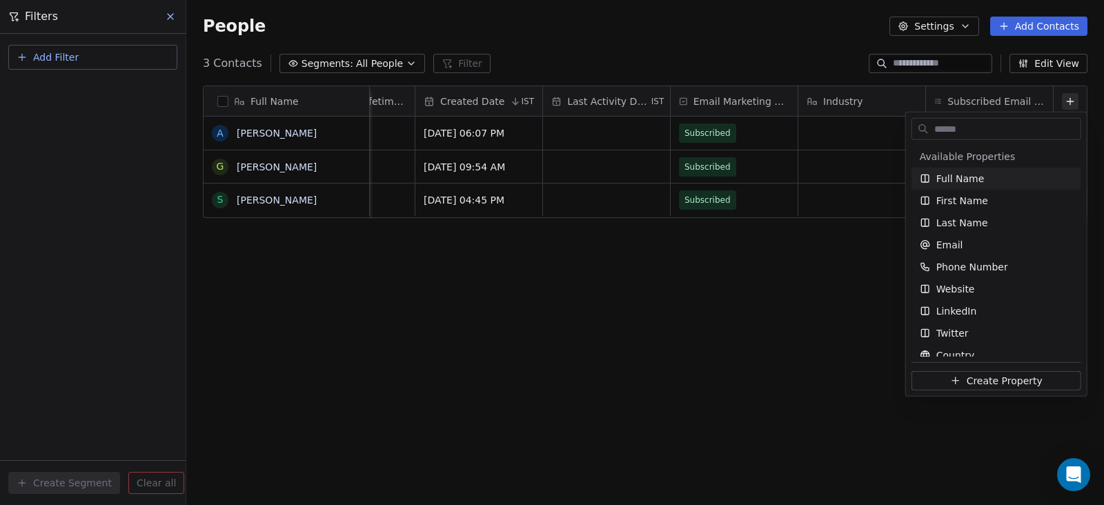
click at [997, 133] on input "text" at bounding box center [1006, 129] width 149 height 20
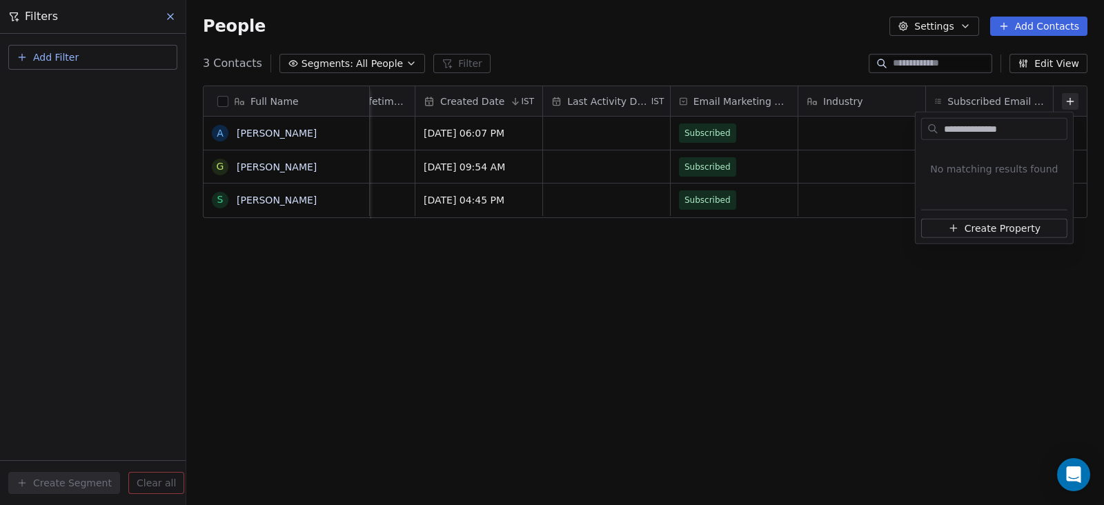
type input "**********"
click at [983, 229] on span "Create Property" at bounding box center [1003, 229] width 76 height 14
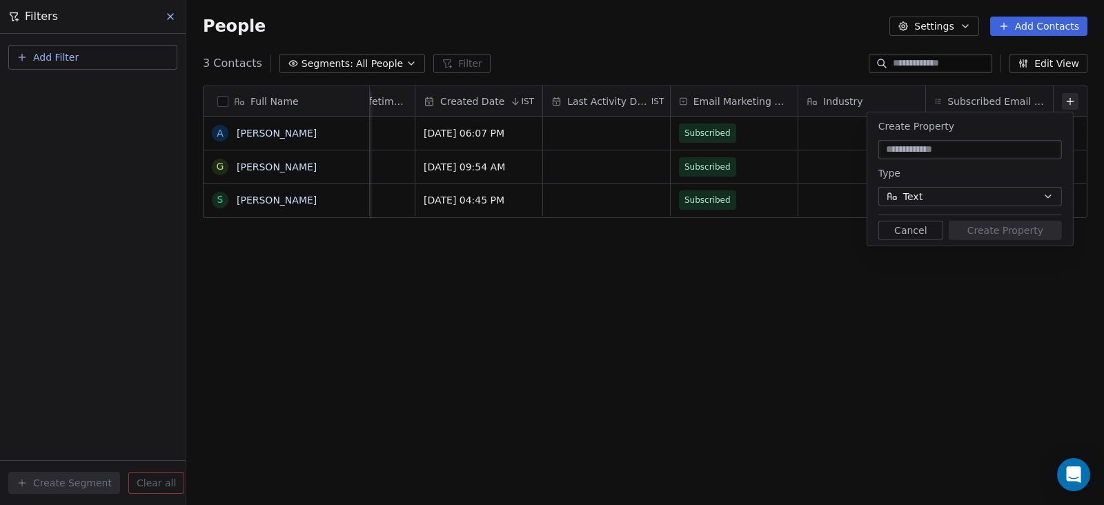
click at [995, 148] on input at bounding box center [970, 150] width 178 height 14
type input "**********"
click at [1004, 228] on button "Create Property" at bounding box center [1005, 230] width 113 height 19
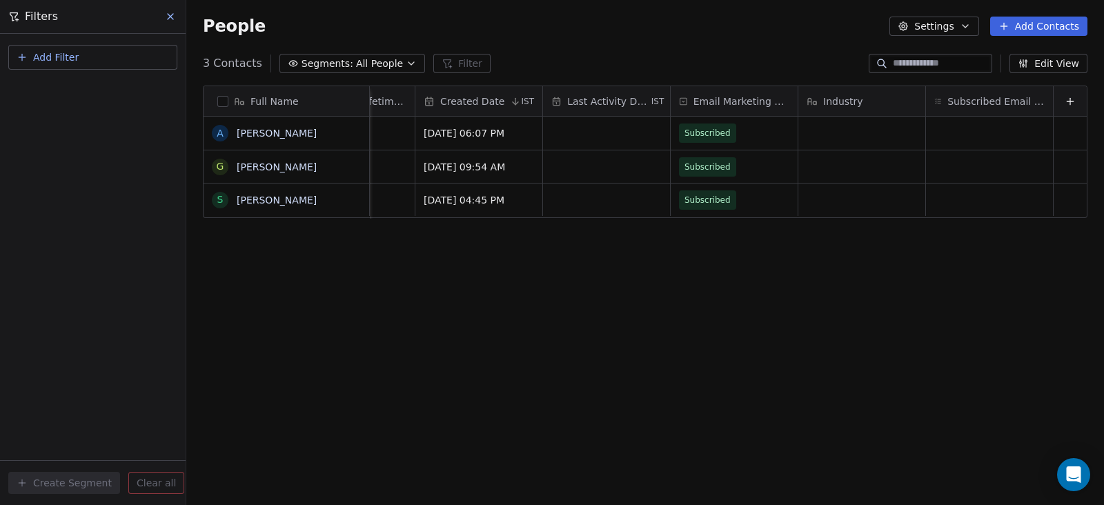
scroll to position [0, 1372]
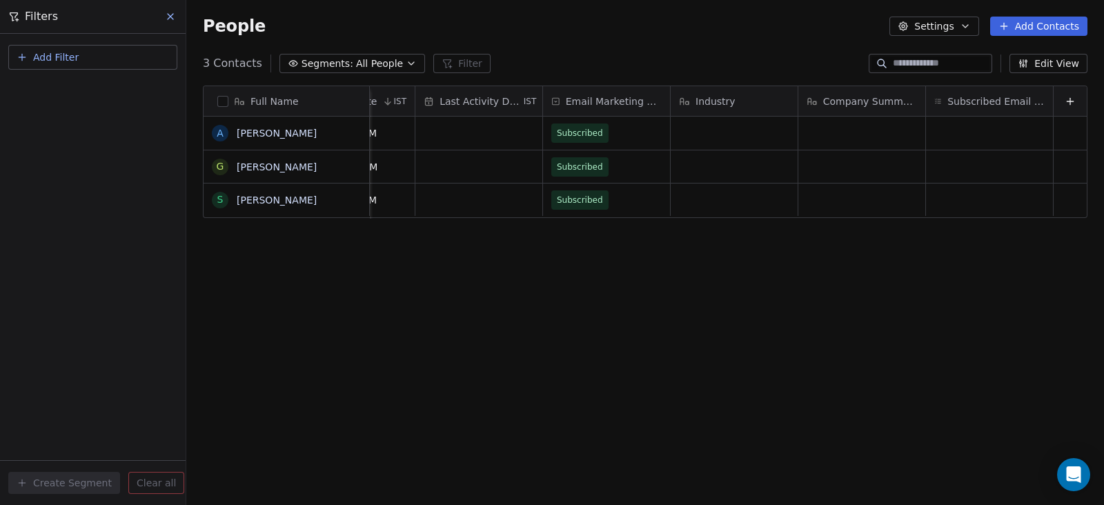
click at [707, 99] on span "Industry" at bounding box center [716, 102] width 40 height 14
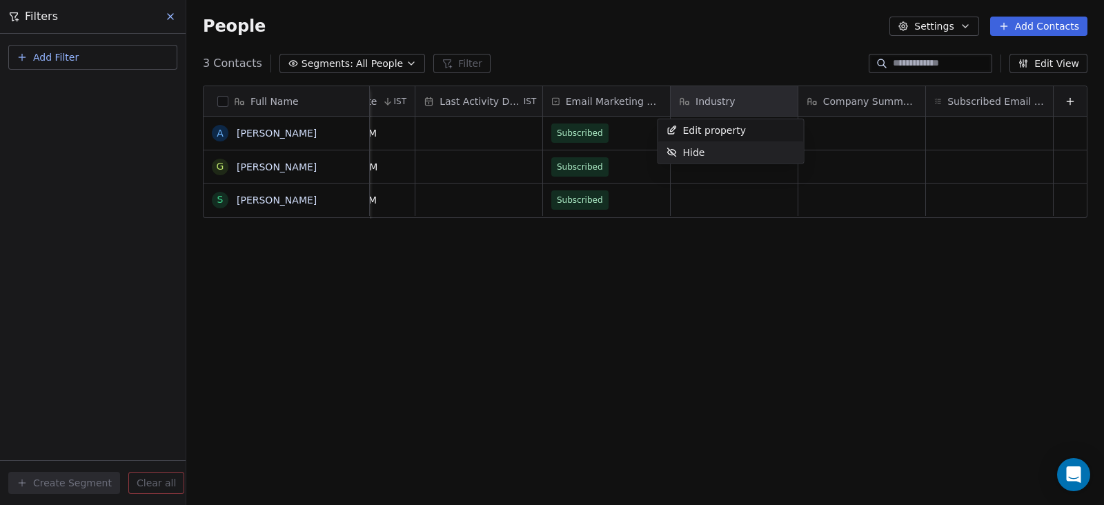
click at [749, 283] on html "Outreach Ark Contacts People Marketing Workflows Campaigns Metrics & Events Sal…" at bounding box center [552, 252] width 1104 height 505
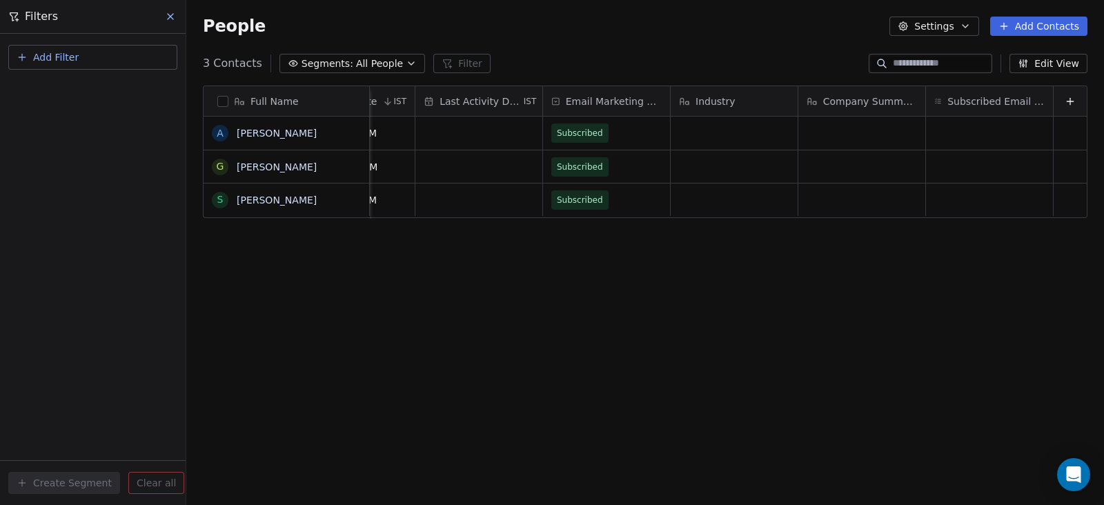
click at [725, 104] on div "Industry" at bounding box center [733, 102] width 108 height 14
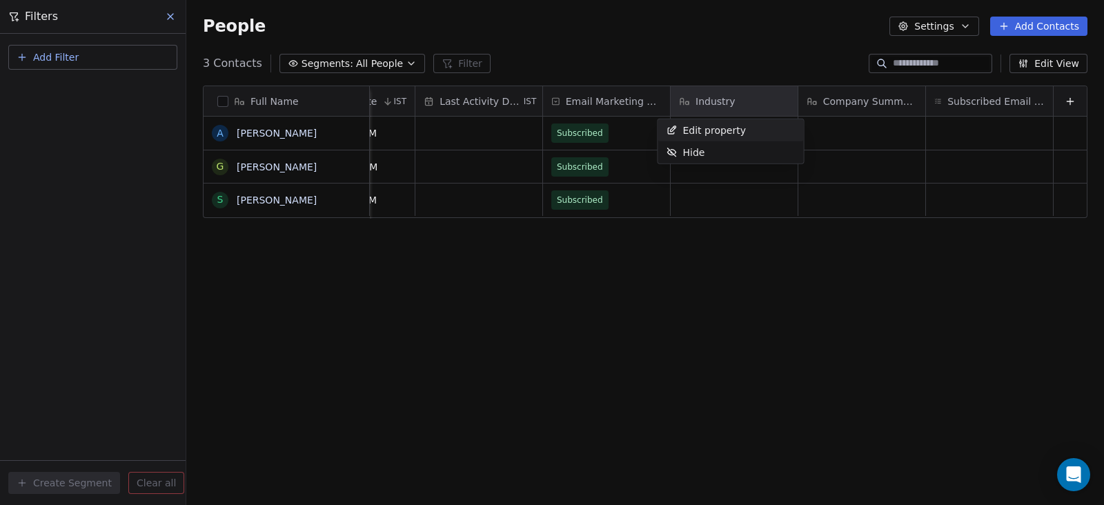
click at [823, 107] on html "Outreach Ark Contacts People Marketing Workflows Campaigns Metrics & Events Sal…" at bounding box center [552, 252] width 1104 height 505
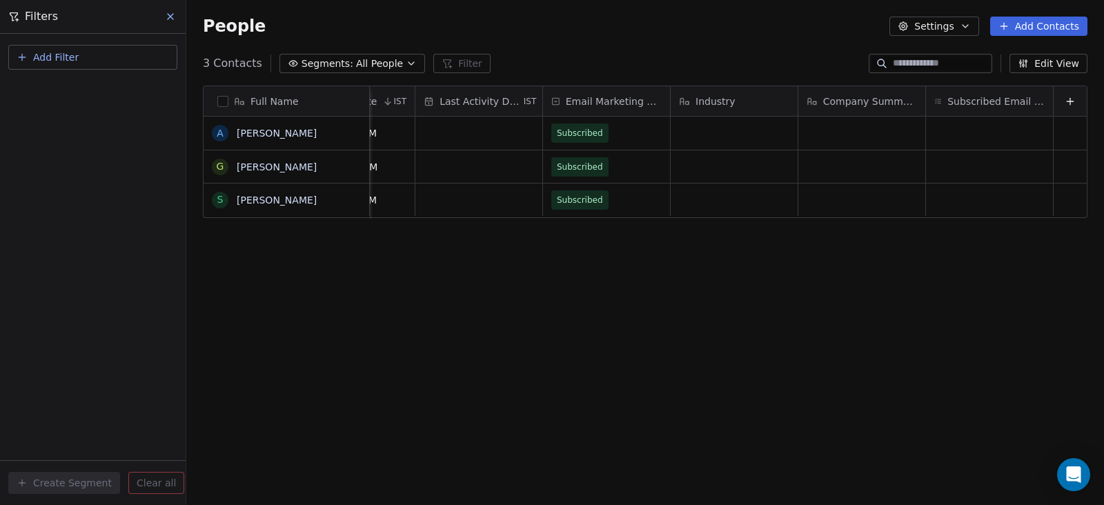
click at [738, 104] on div "Industry" at bounding box center [733, 102] width 108 height 14
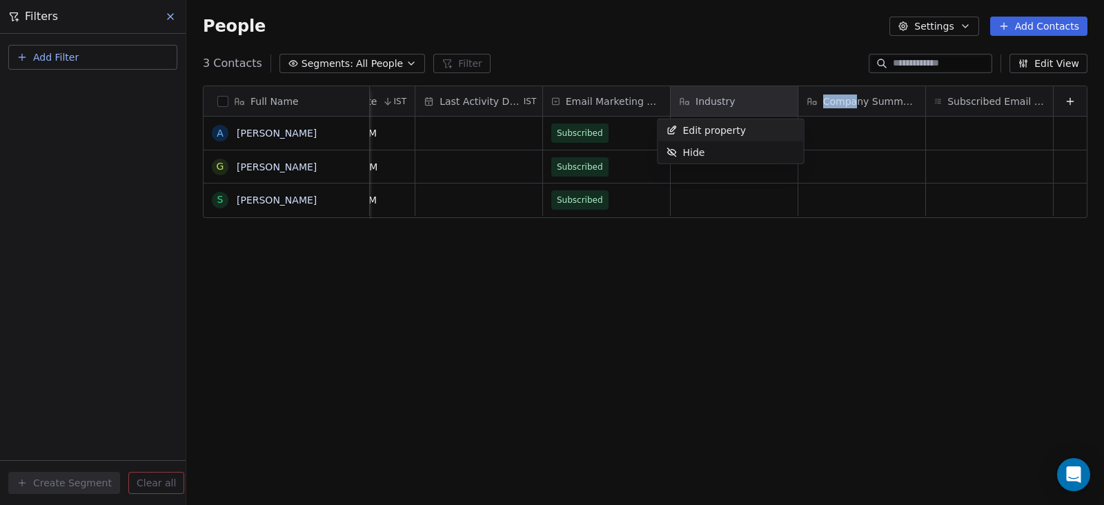
click at [843, 107] on html "Outreach Ark Contacts People Marketing Workflows Campaigns Metrics & Events Sal…" at bounding box center [552, 252] width 1104 height 505
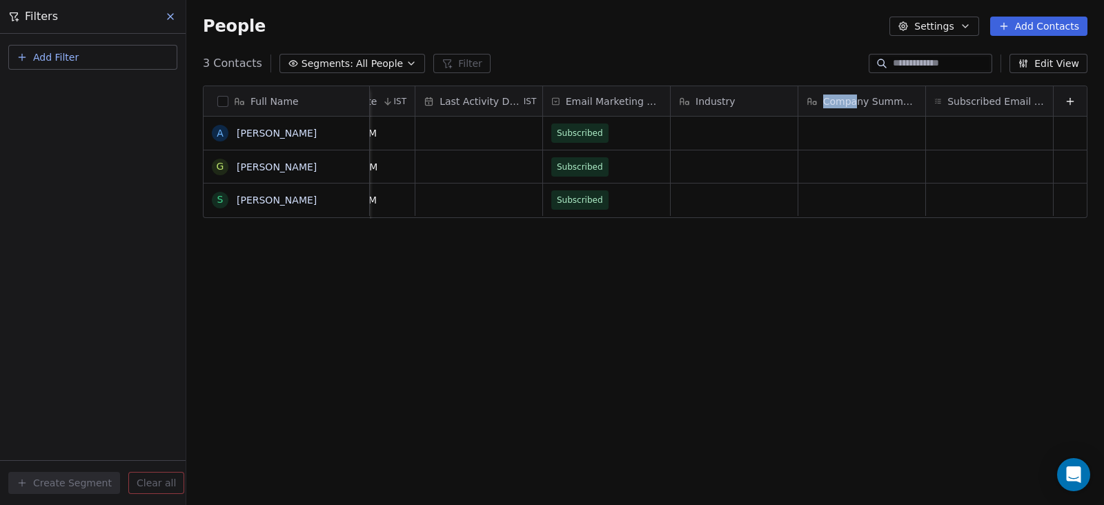
click at [723, 108] on div "Industry" at bounding box center [734, 101] width 127 height 30
click at [805, 99] on html "Outreach Ark Contacts People Marketing Workflows Campaigns Metrics & Events Sal…" at bounding box center [552, 252] width 1104 height 505
click at [744, 105] on div "Industry" at bounding box center [733, 102] width 108 height 14
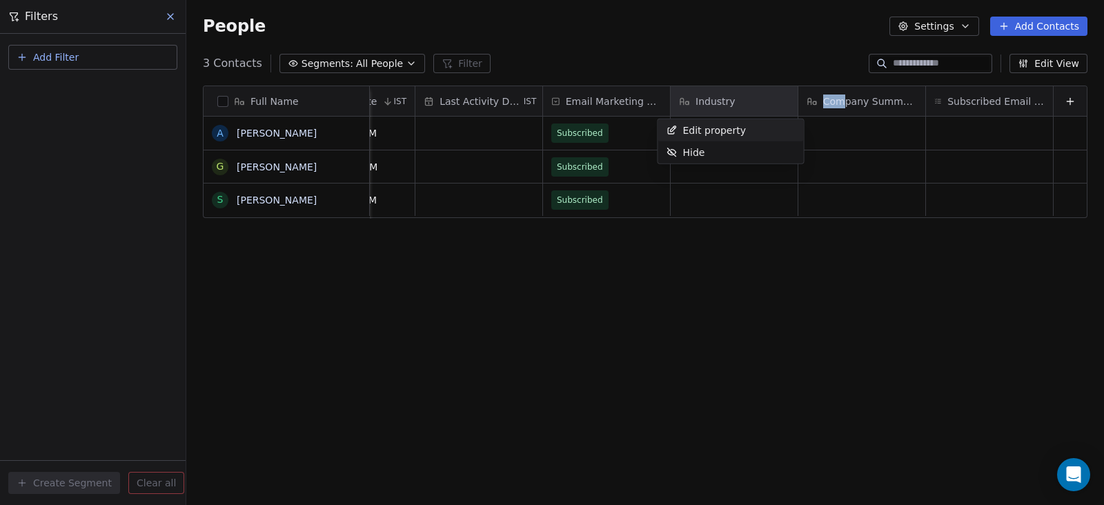
click at [826, 104] on html "Outreach Ark Contacts People Marketing Workflows Campaigns Metrics & Events Sal…" at bounding box center [552, 252] width 1104 height 505
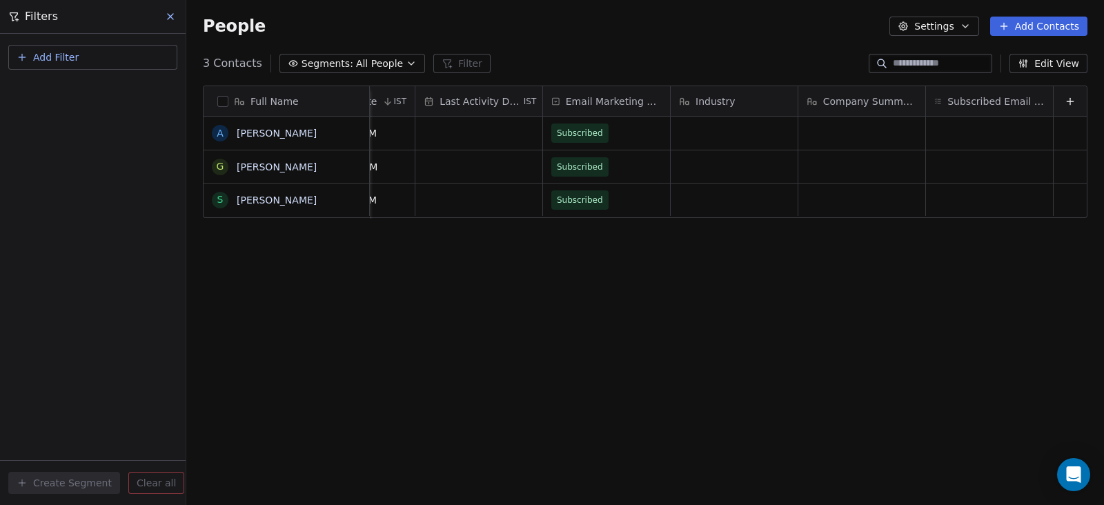
drag, startPoint x: 777, startPoint y: 367, endPoint x: 741, endPoint y: 206, distance: 165.6
click at [778, 363] on div "Full Name A Abhinav Venkat G George Abramishvili S Sunil Agarwal Contact Source…" at bounding box center [645, 297] width 918 height 444
drag, startPoint x: 735, startPoint y: 99, endPoint x: 353, endPoint y: 98, distance: 382.3
click at [390, 99] on div "Full Name A Abhinav Venkat G George Abramishvili S Sunil Agarwal Contact Source…" at bounding box center [645, 152] width 883 height 133
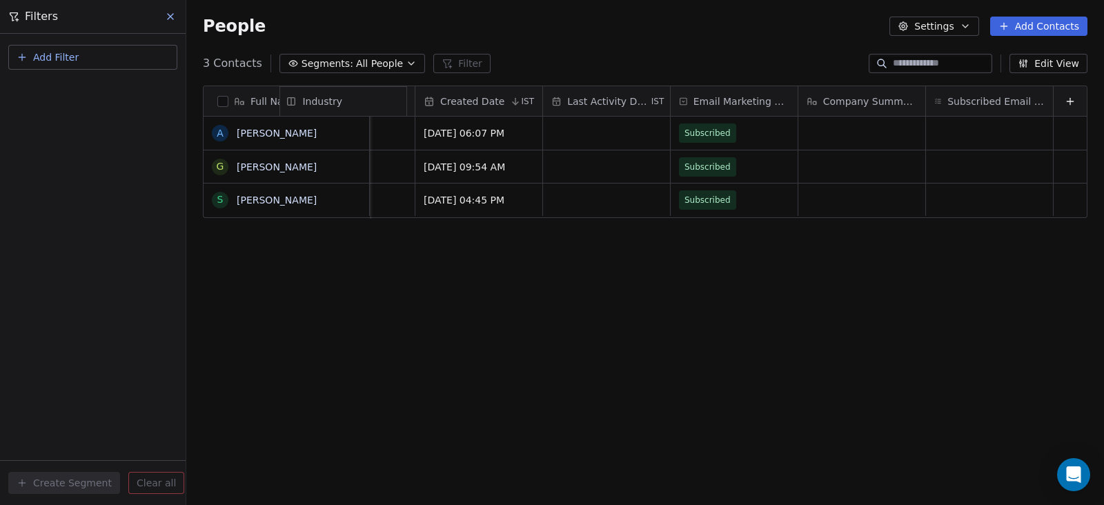
drag, startPoint x: 339, startPoint y: 97, endPoint x: 251, endPoint y: 95, distance: 88.4
click at [335, 97] on span "Industry" at bounding box center [322, 102] width 40 height 14
drag, startPoint x: 300, startPoint y: 104, endPoint x: 349, endPoint y: 108, distance: 49.2
click at [349, 108] on div "Full Name" at bounding box center [285, 102] width 146 height 14
drag, startPoint x: 349, startPoint y: 108, endPoint x: 406, endPoint y: 99, distance: 57.3
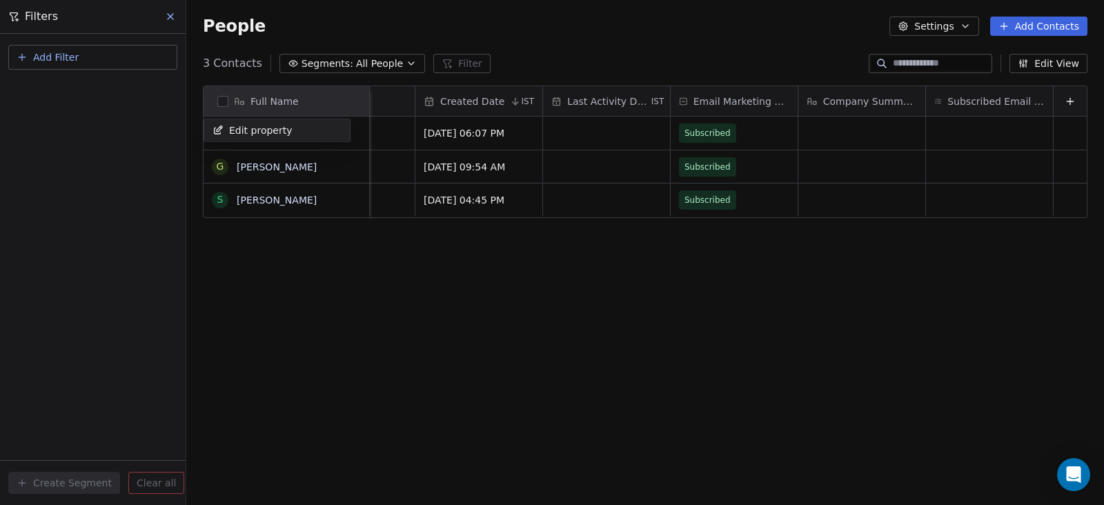
click at [357, 104] on html "Outreach Ark Contacts People Marketing Workflows Campaigns Metrics & Events Sal…" at bounding box center [552, 252] width 1104 height 505
click at [554, 83] on html "Outreach Ark Contacts People Marketing Workflows Campaigns Metrics & Events Sal…" at bounding box center [552, 252] width 1104 height 505
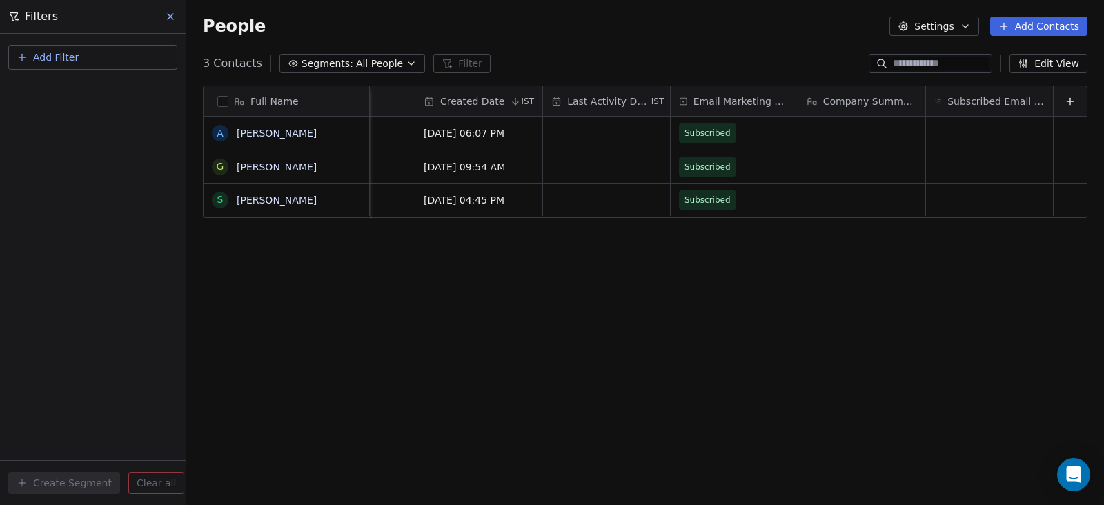
click at [614, 298] on div "Full Name A Abhinav Venkat G George Abramishvili S Sunil Agarwal Contact Source…" at bounding box center [645, 297] width 918 height 444
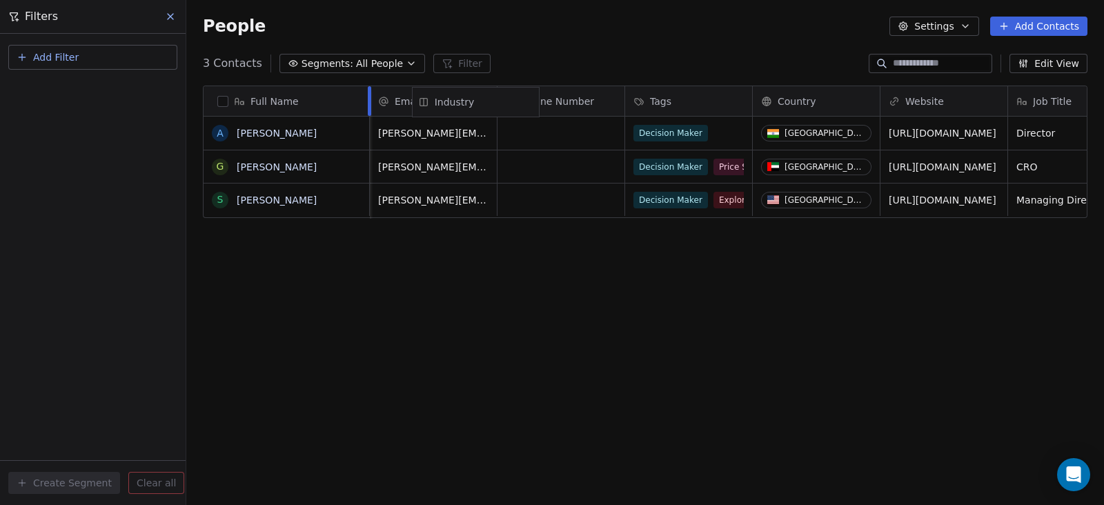
scroll to position [0, 0]
drag, startPoint x: 784, startPoint y: 102, endPoint x: 536, endPoint y: 104, distance: 248.5
click at [536, 104] on div "Full Name A Abhinav Venkat G George Abramishvili S Sunil Agarwal Email Phone Nu…" at bounding box center [645, 152] width 883 height 133
click at [538, 102] on span "Industry" at bounding box center [540, 102] width 40 height 14
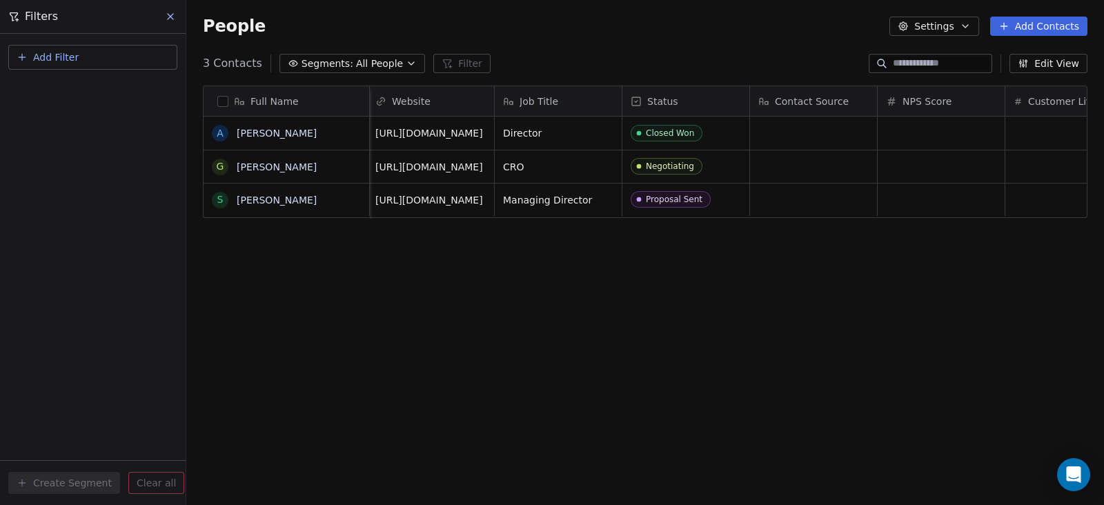
scroll to position [0, 644]
click at [383, 60] on span "All People" at bounding box center [379, 64] width 47 height 14
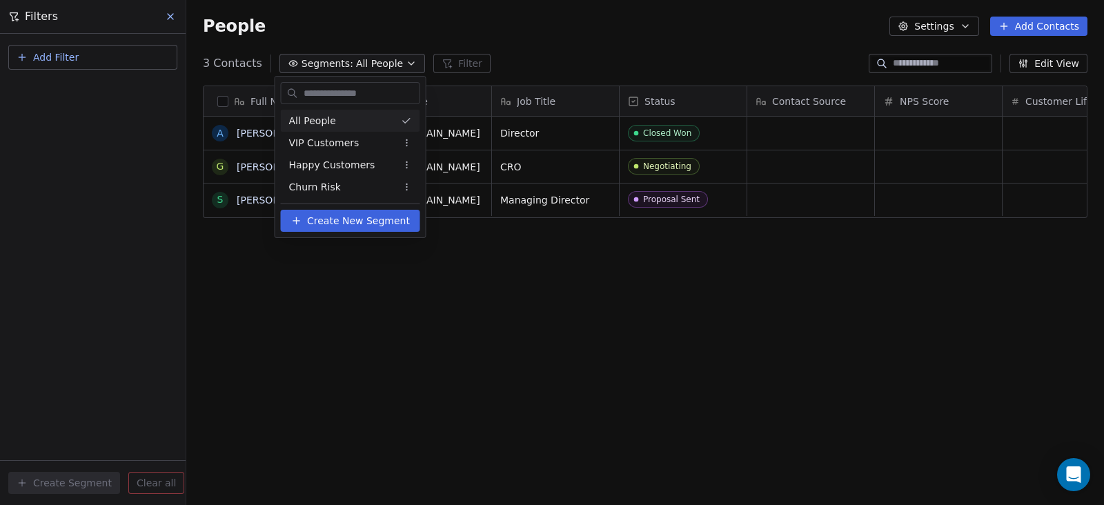
click at [383, 60] on html "Outreach Ark Contacts People Marketing Workflows Campaigns Metrics & Events Sal…" at bounding box center [552, 252] width 1104 height 505
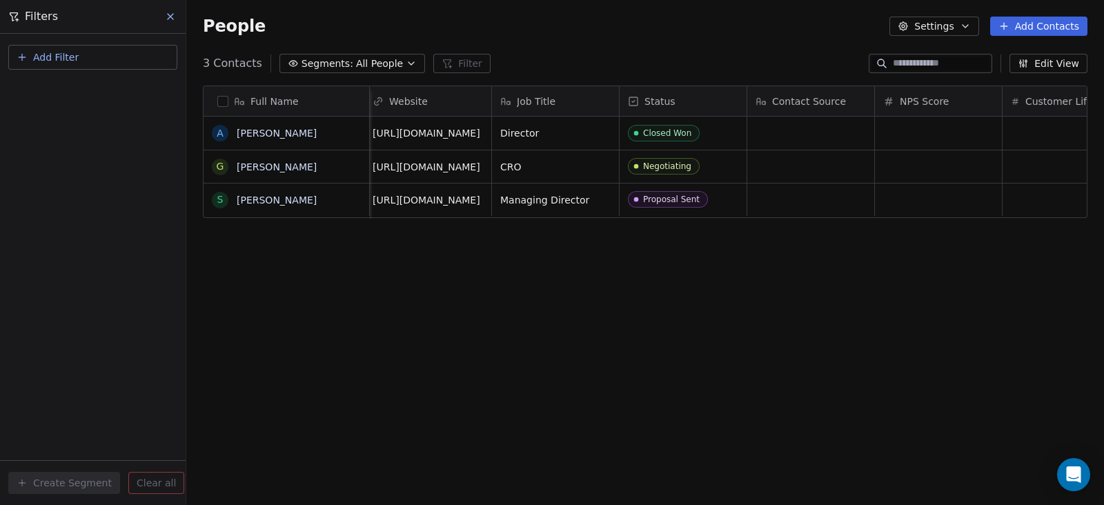
click at [1039, 62] on button "Edit View" at bounding box center [1049, 63] width 78 height 19
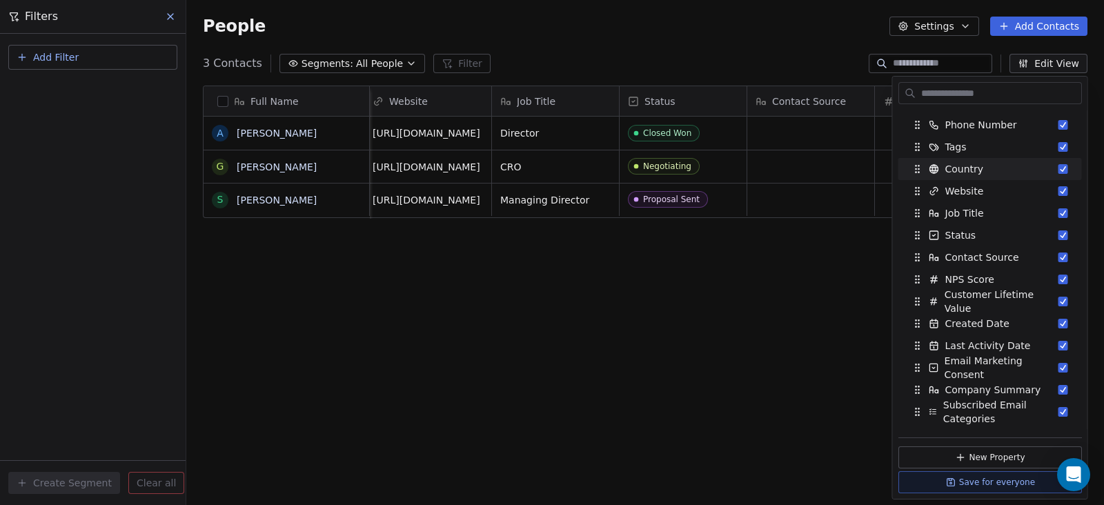
scroll to position [86, 0]
click at [796, 270] on div "Full Name A Abhinav Venkat G George Abramishvili S Sunil Agarwal Phone Number T…" at bounding box center [645, 297] width 918 height 444
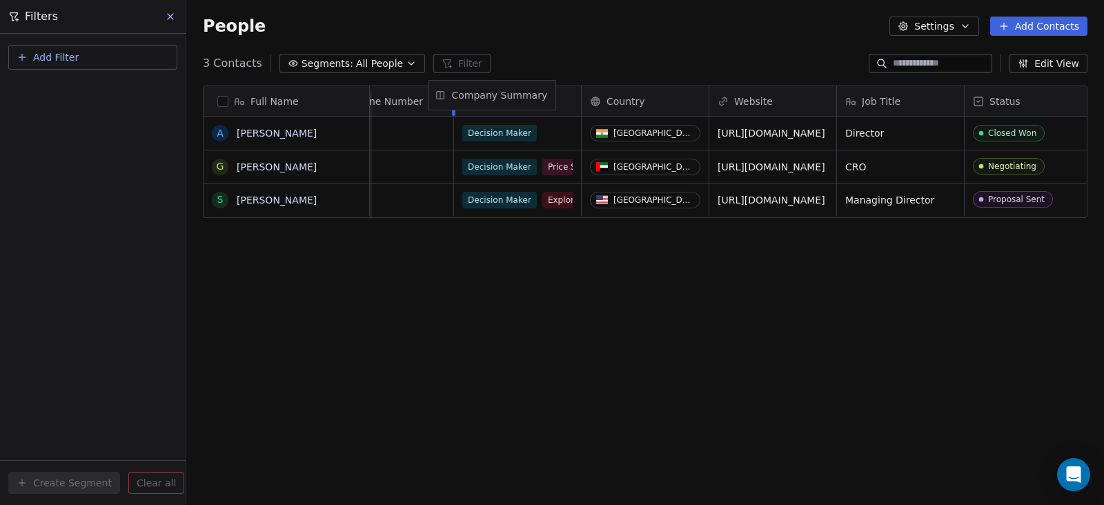
scroll to position [0, 293]
drag, startPoint x: 870, startPoint y: 100, endPoint x: 518, endPoint y: 100, distance: 352.0
click at [518, 100] on div "Full Name A Abhinav Venkat G George Abramishvili S Sunil Agarwal Email Industry…" at bounding box center [645, 152] width 883 height 133
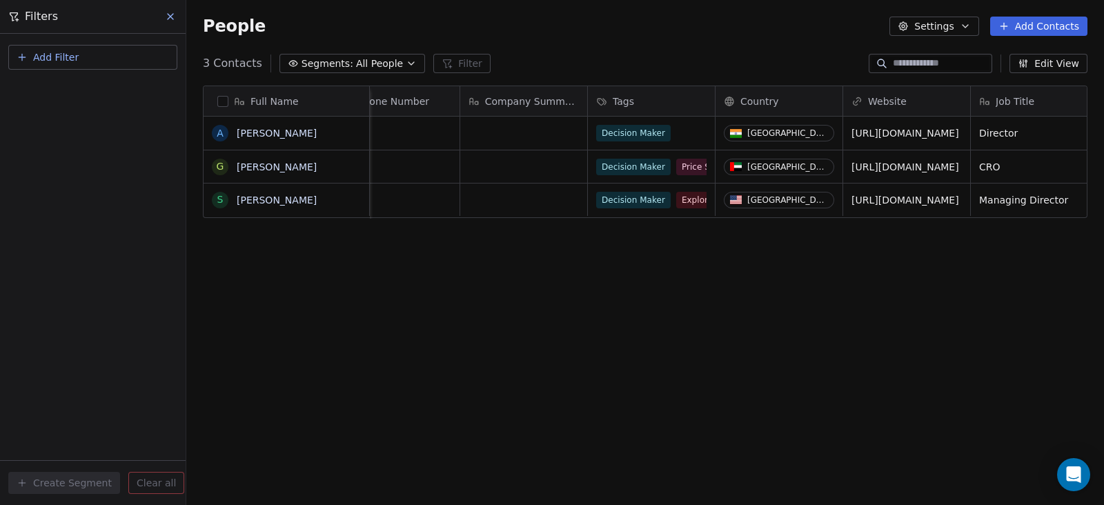
click at [504, 99] on span "Company Summary" at bounding box center [532, 102] width 94 height 14
click at [638, 329] on html "Outreach Ark Contacts People Marketing Workflows Campaigns Metrics & Events Sal…" at bounding box center [552, 252] width 1104 height 505
drag, startPoint x: 404, startPoint y: 99, endPoint x: 542, endPoint y: 97, distance: 138.1
click at [542, 97] on div "Full Name A Abhinav Venkat G George Abramishvili S Sunil Agarwal Email Industry…" at bounding box center [645, 152] width 883 height 133
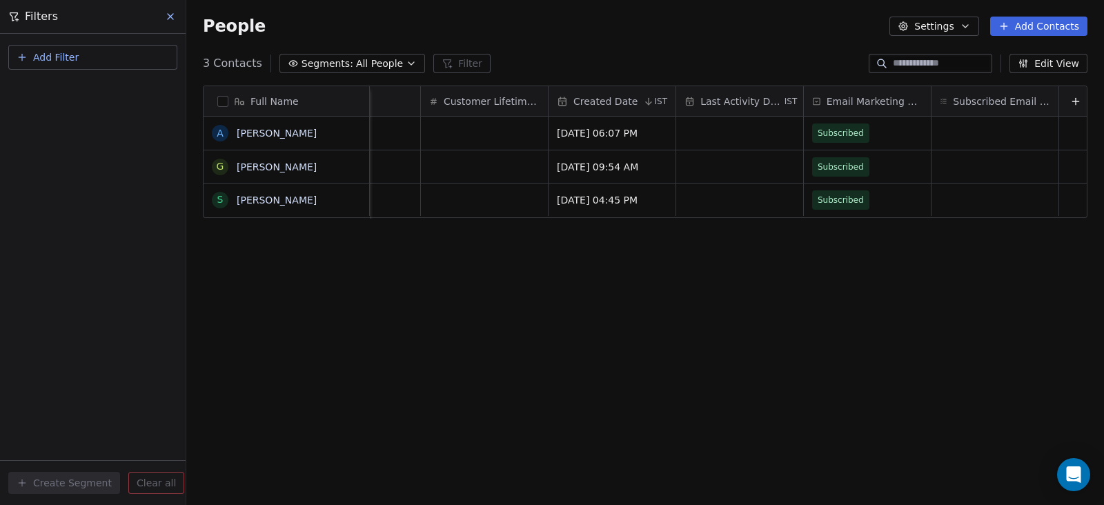
scroll to position [0, 1372]
